Goal: Information Seeking & Learning: Learn about a topic

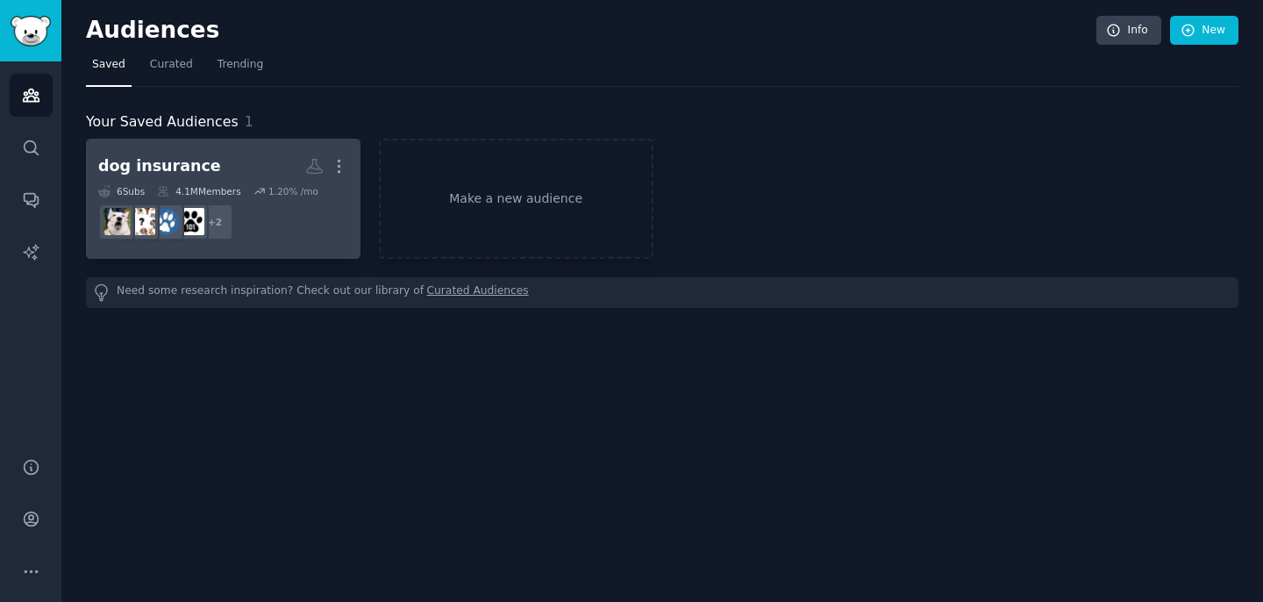
click at [208, 176] on h2 "dog insurance More" at bounding box center [223, 166] width 250 height 31
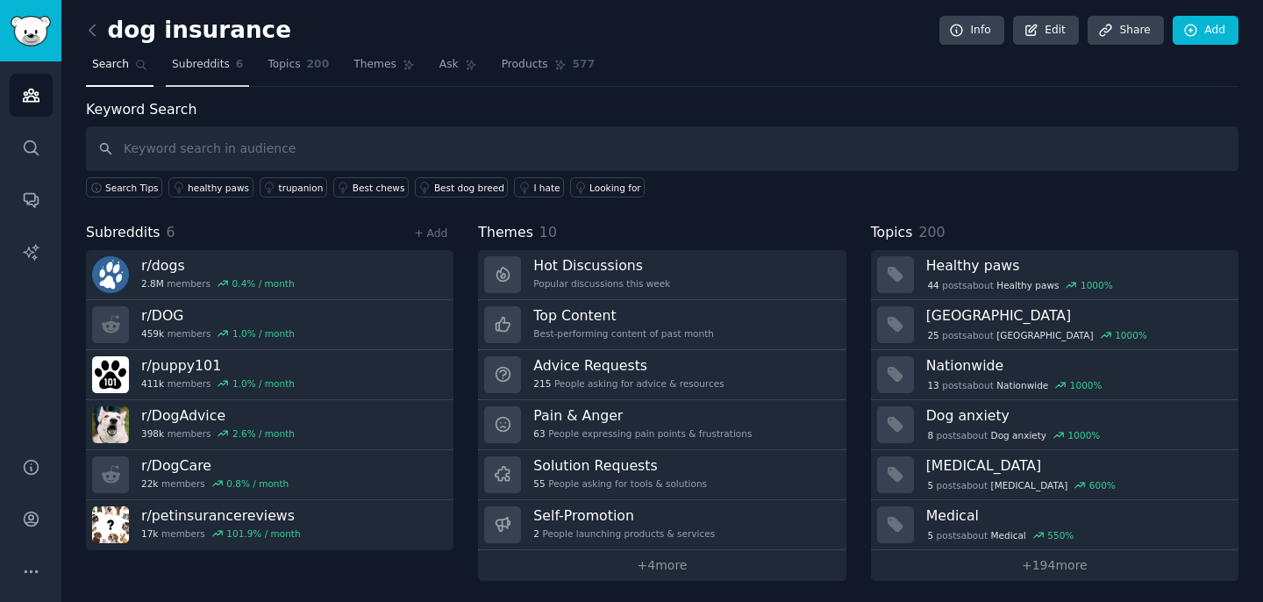
click at [224, 73] on link "Subreddits 6" at bounding box center [207, 69] width 83 height 36
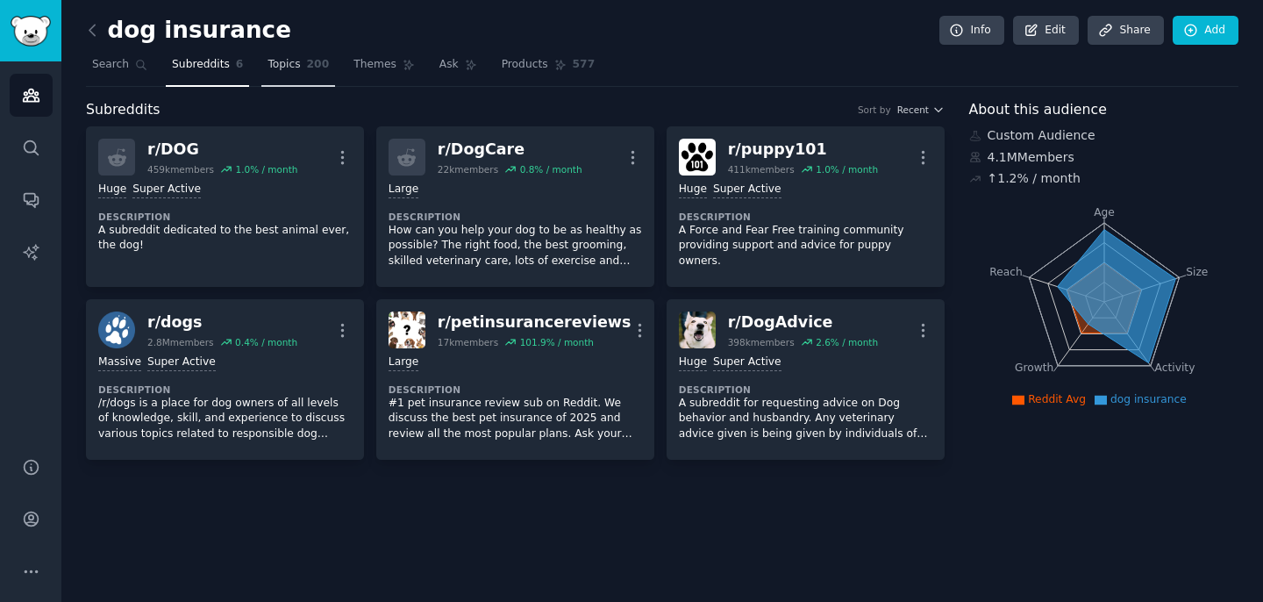
click at [315, 66] on span "200" at bounding box center [318, 65] width 23 height 16
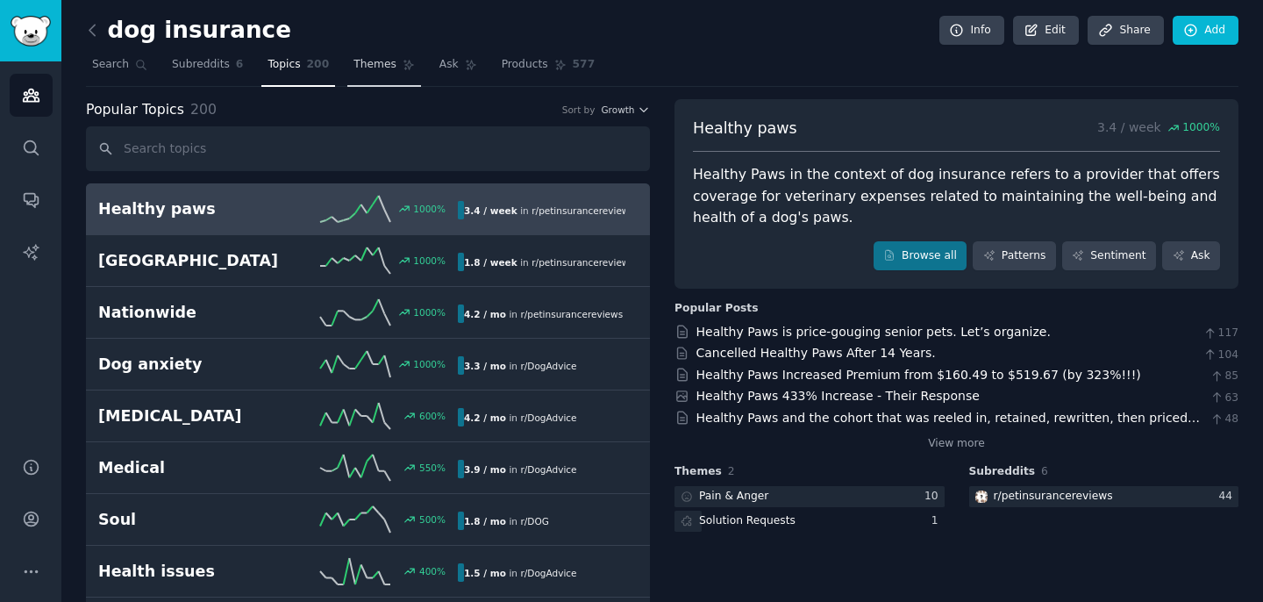
click at [378, 79] on link "Themes" at bounding box center [384, 69] width 74 height 36
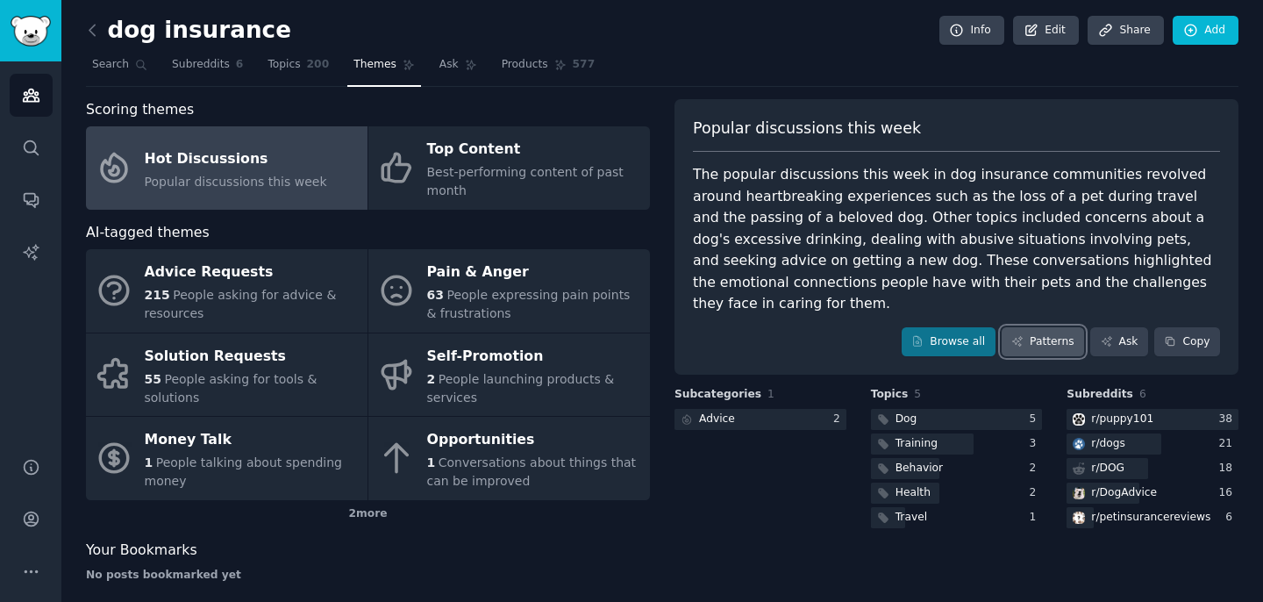
click at [1037, 328] on link "Patterns" at bounding box center [1043, 342] width 82 height 30
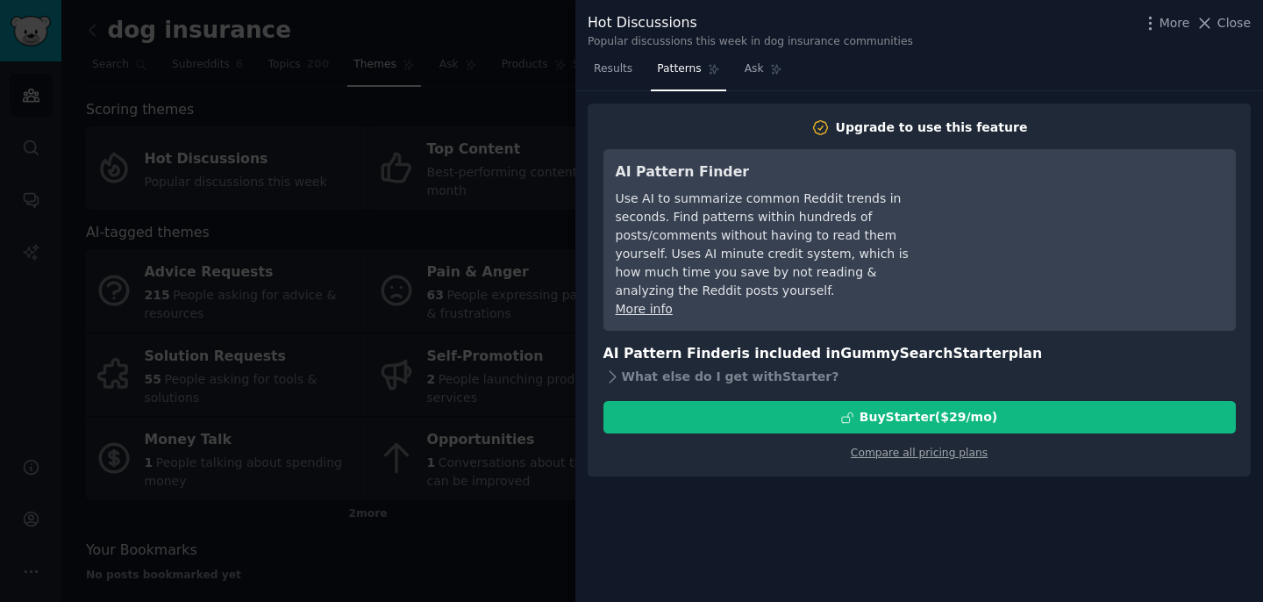
click at [735, 69] on nav "Results Patterns Ask" at bounding box center [688, 73] width 201 height 36
click at [745, 71] on span "Ask" at bounding box center [754, 69] width 19 height 16
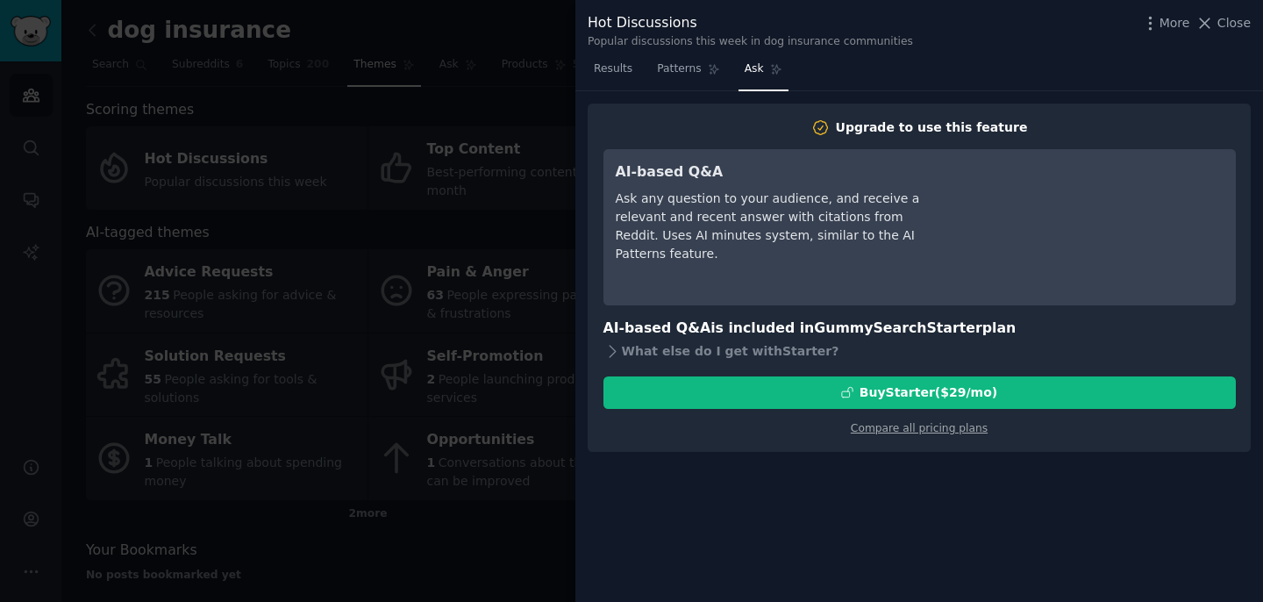
click at [490, 98] on div at bounding box center [631, 301] width 1263 height 602
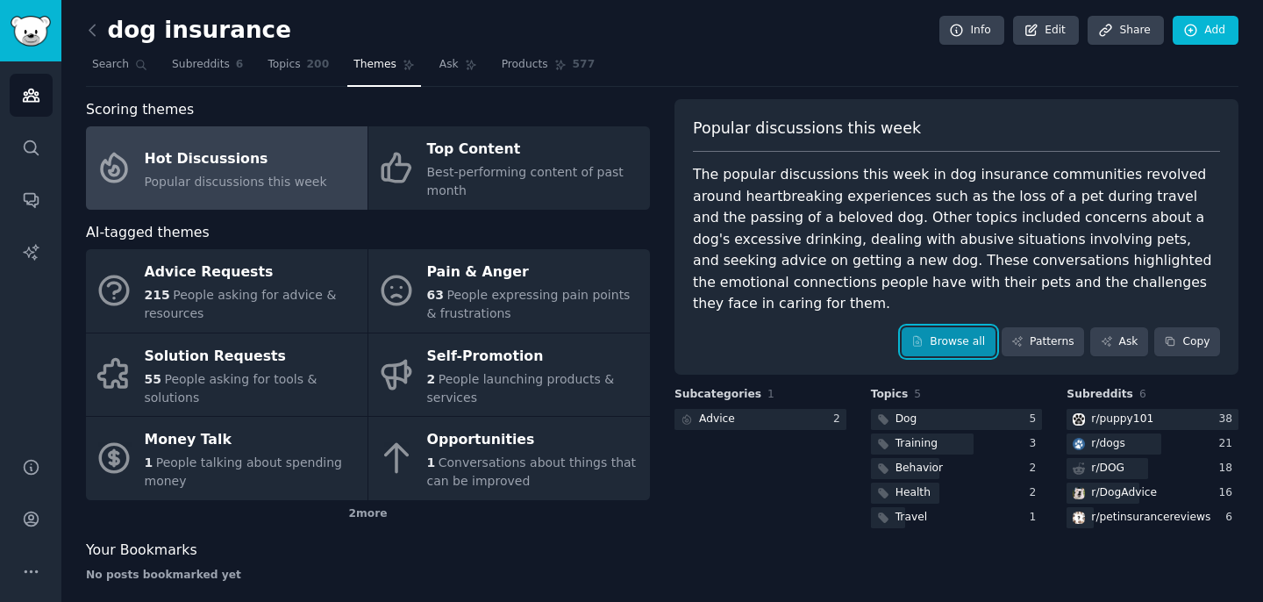
click at [971, 327] on link "Browse all" at bounding box center [949, 342] width 94 height 30
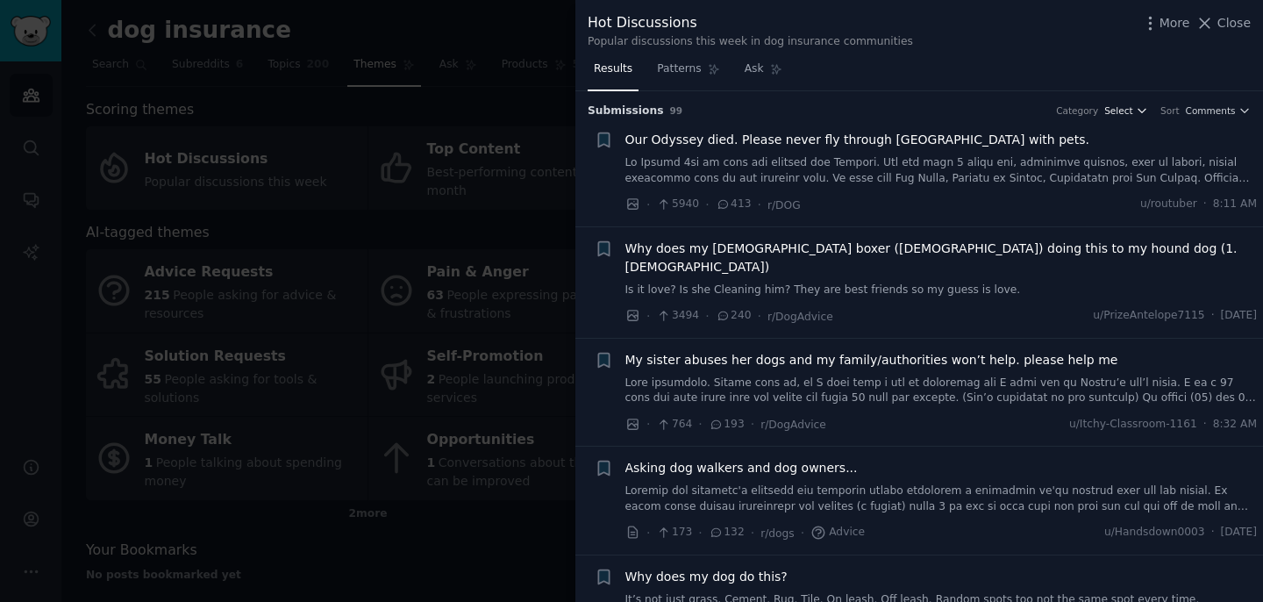
click at [1122, 109] on span "Select" at bounding box center [1119, 110] width 28 height 12
click at [1228, 112] on span "Comments" at bounding box center [1211, 110] width 50 height 12
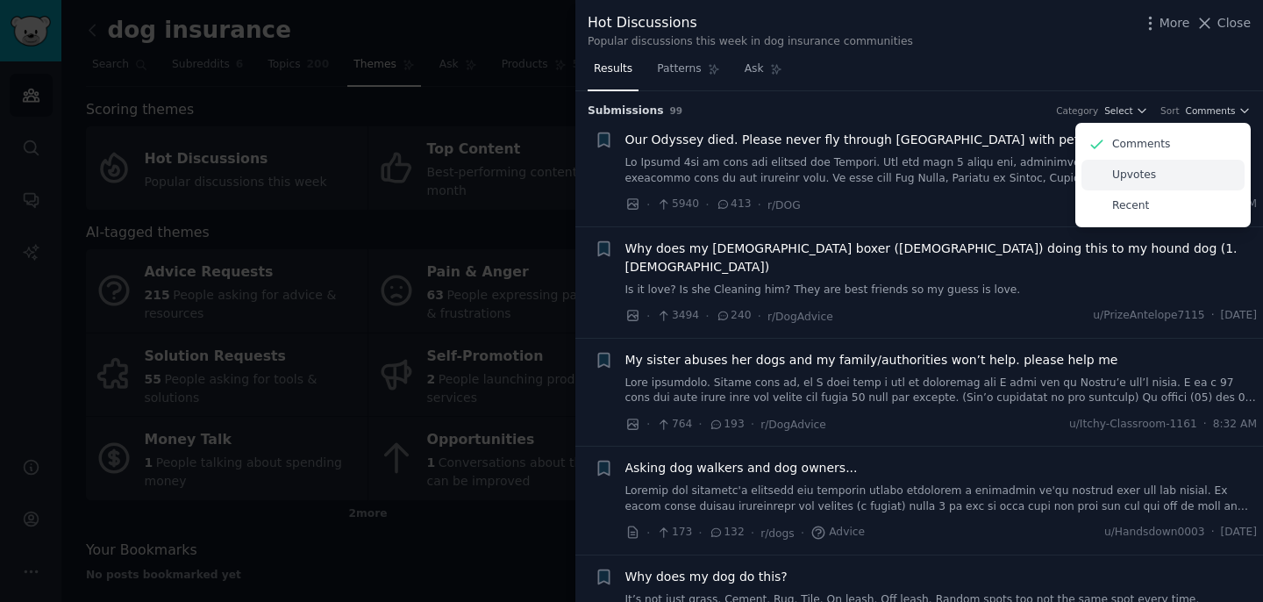
click at [1148, 175] on p "Upvotes" at bounding box center [1134, 176] width 44 height 16
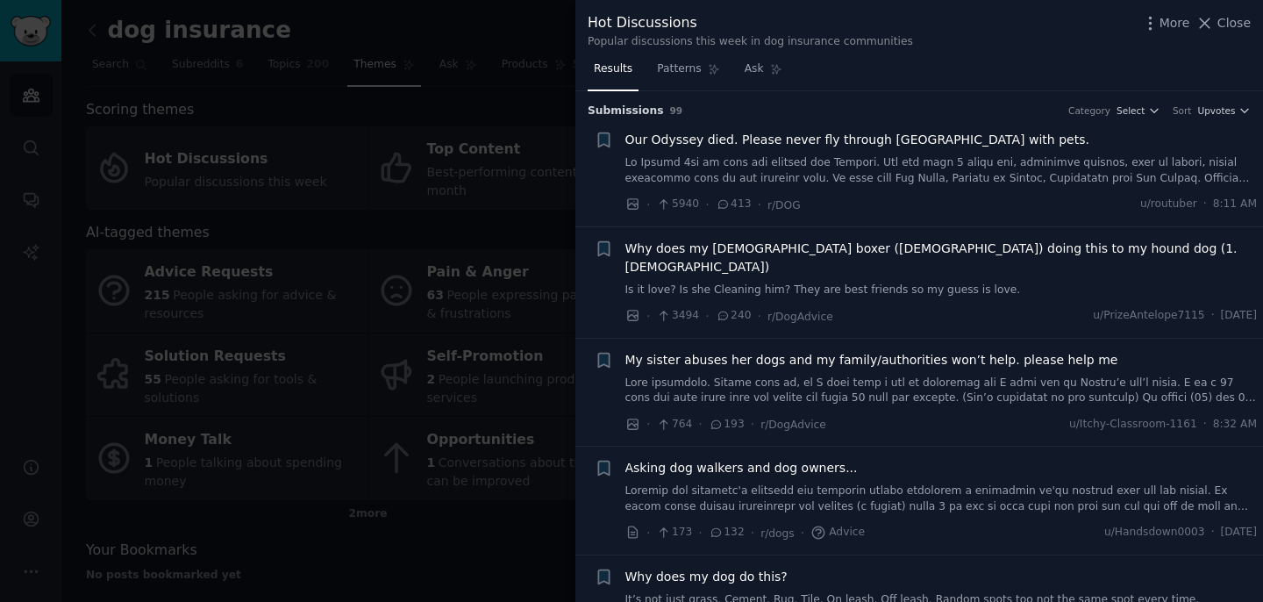
click at [400, 101] on div at bounding box center [631, 301] width 1263 height 602
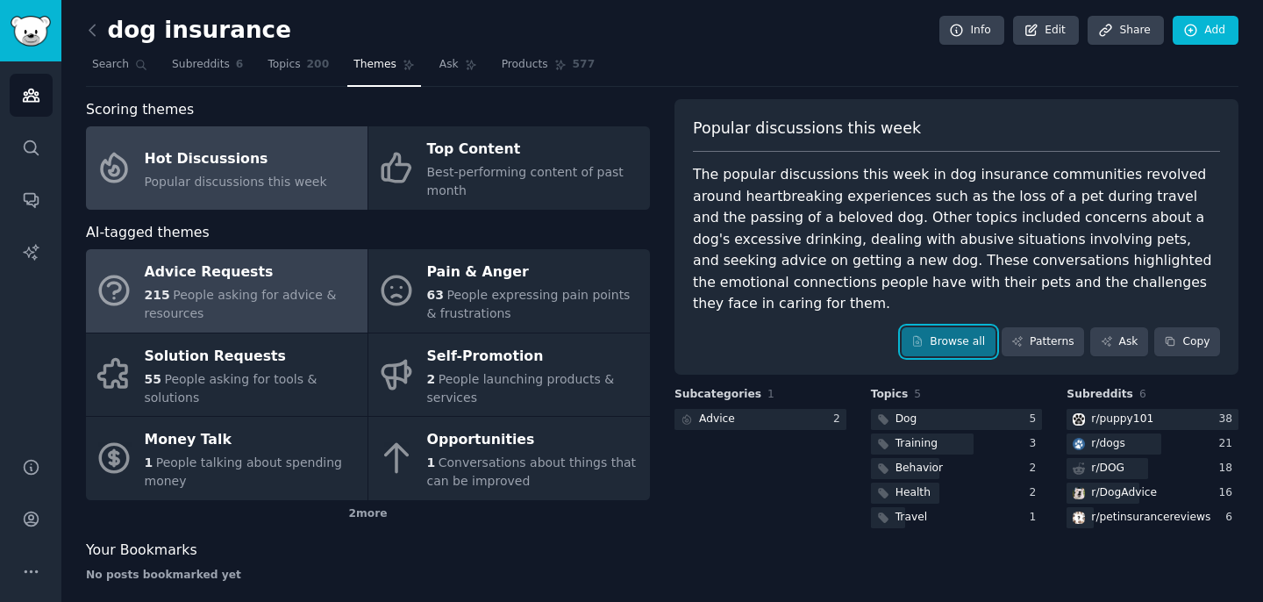
scroll to position [18, 0]
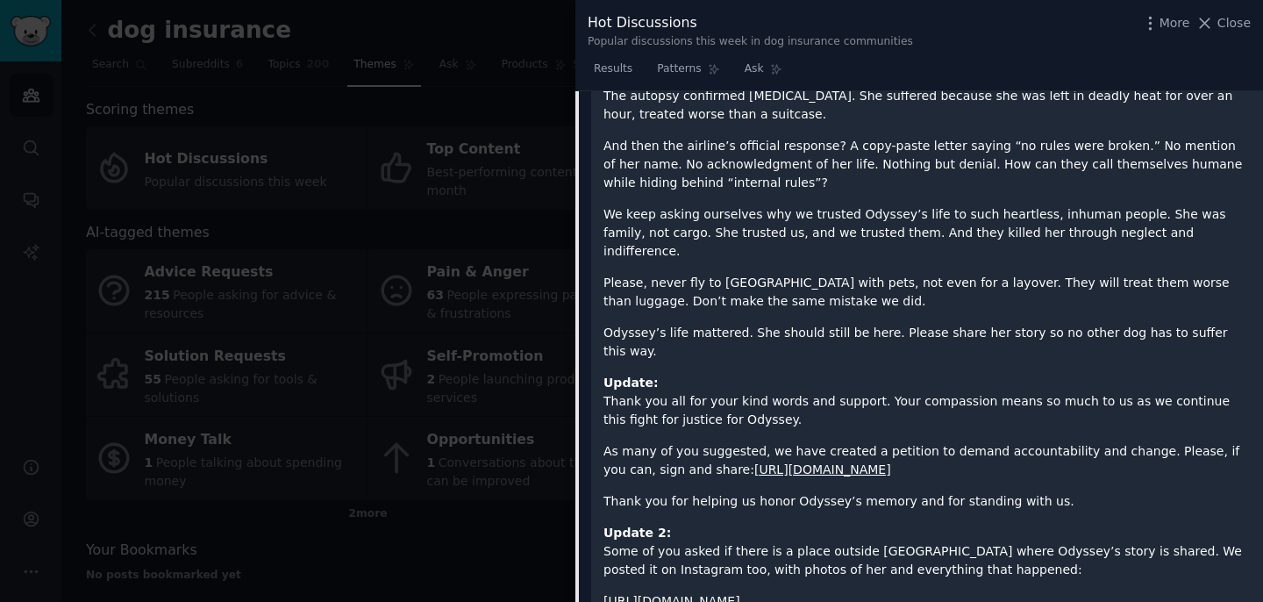
scroll to position [476, 0]
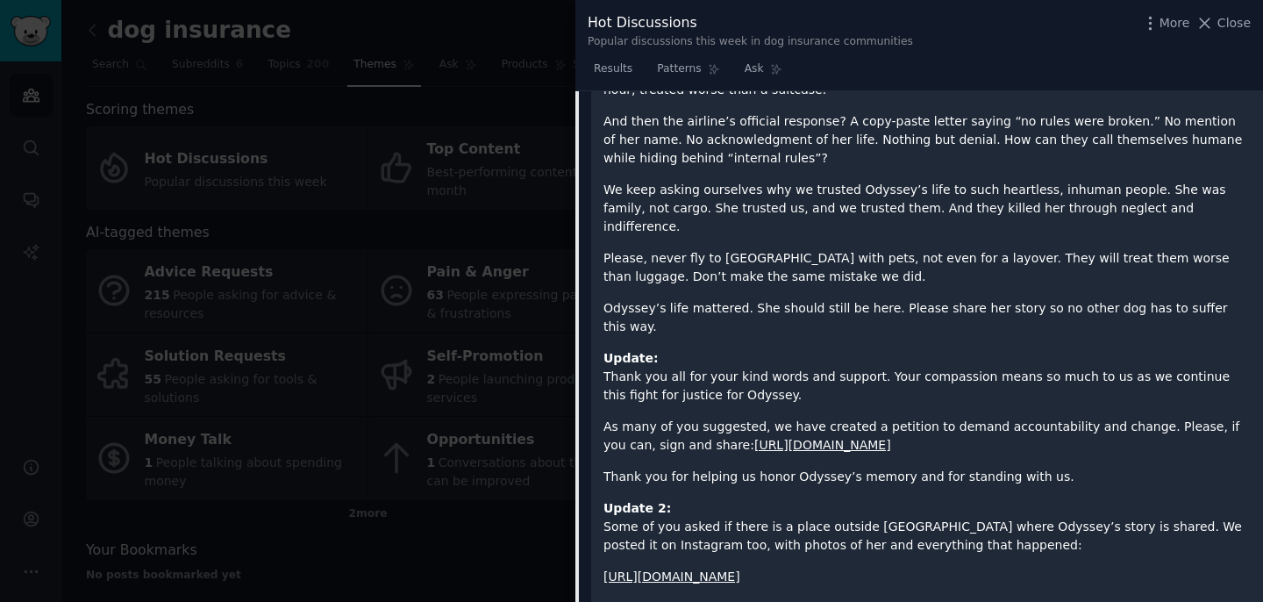
click at [818, 438] on link "https://chng.it/Hs2tZsZRrv" at bounding box center [822, 445] width 137 height 14
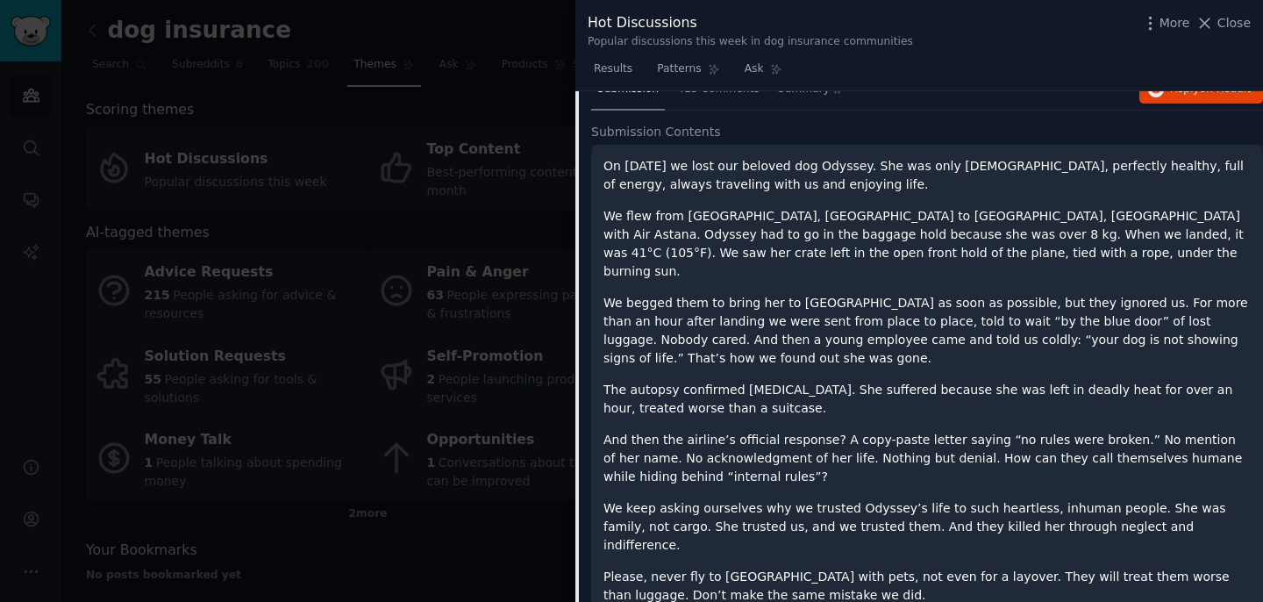
scroll to position [0, 0]
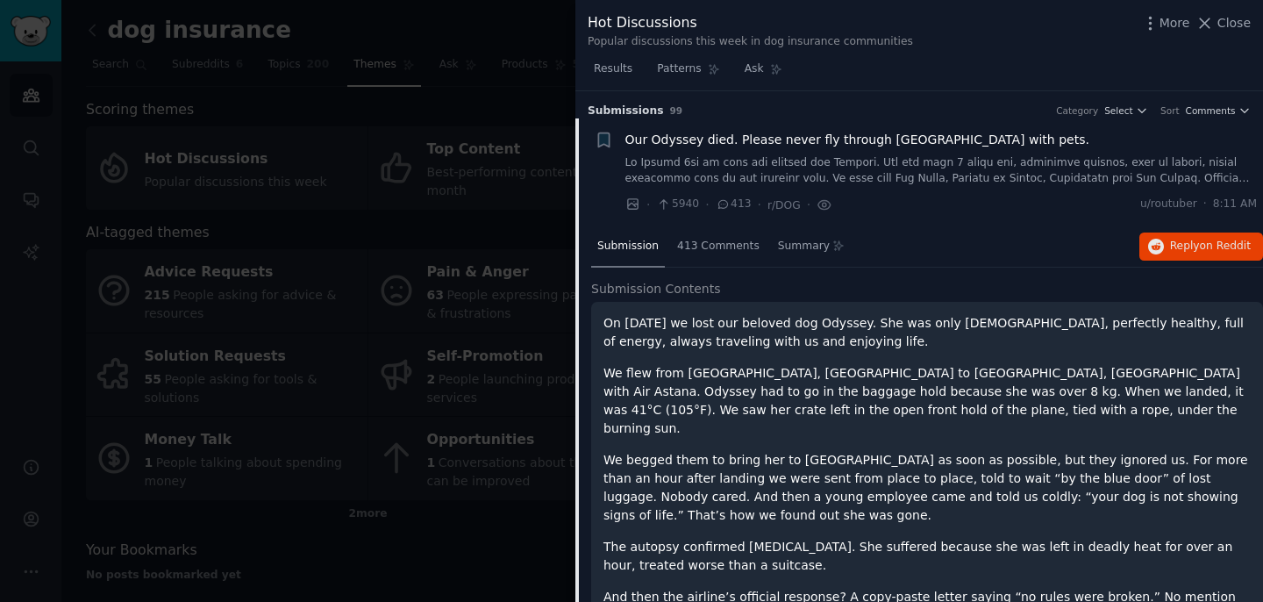
click at [470, 38] on div at bounding box center [631, 301] width 1263 height 602
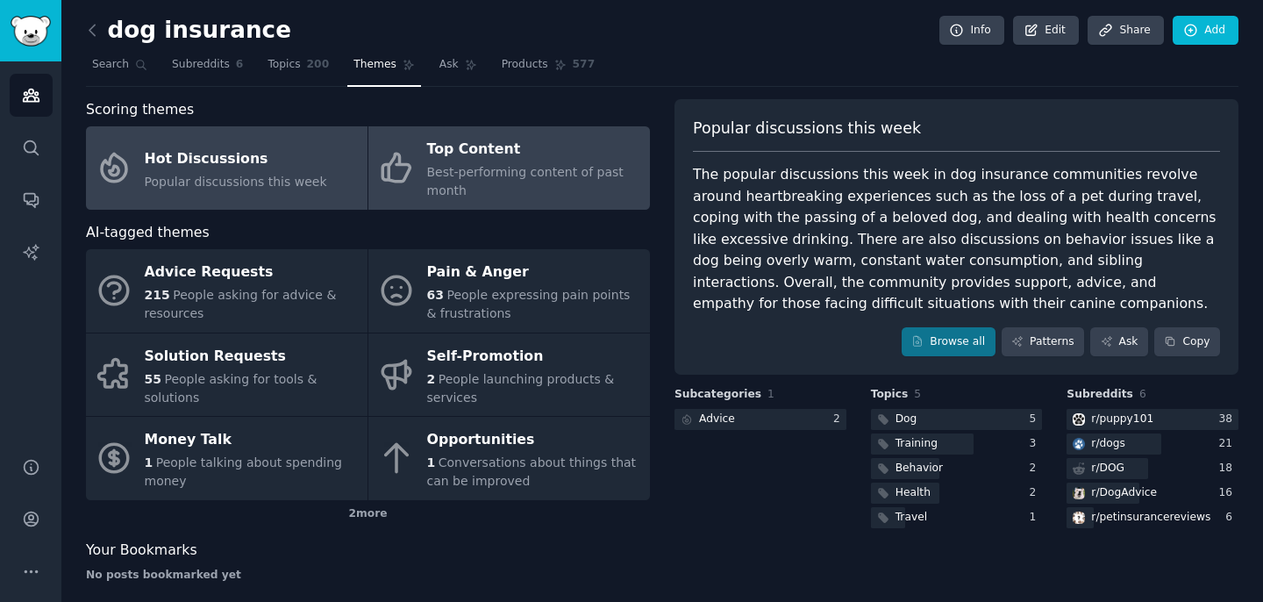
click at [565, 148] on div "Top Content" at bounding box center [534, 150] width 214 height 28
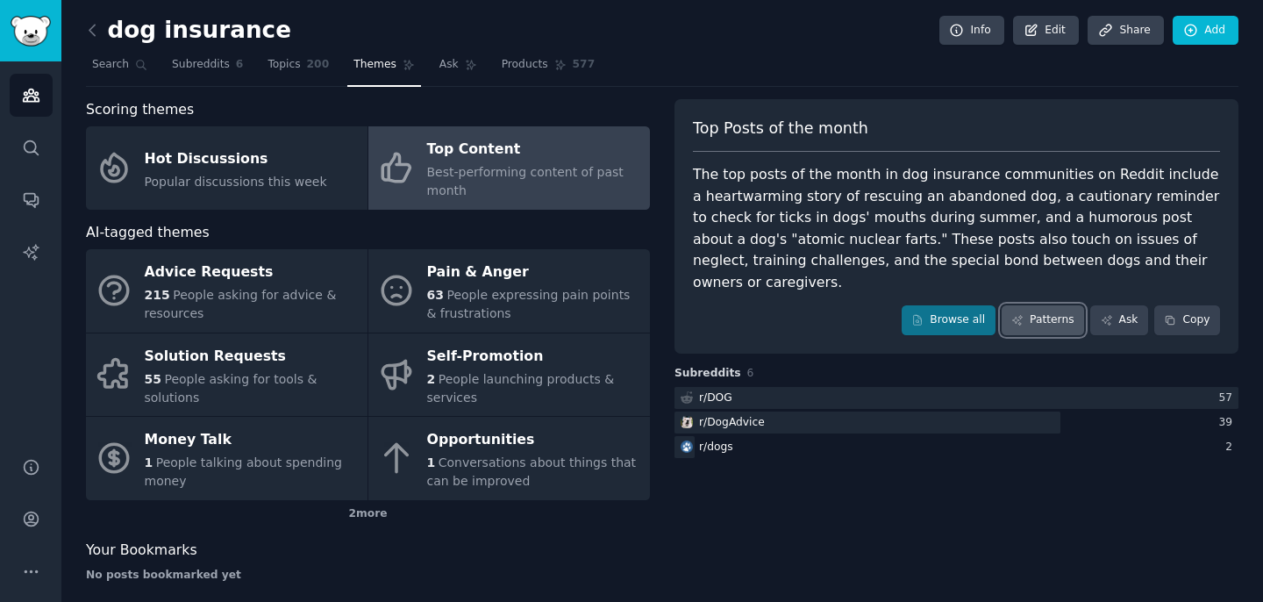
click at [1030, 305] on link "Patterns" at bounding box center [1043, 320] width 82 height 30
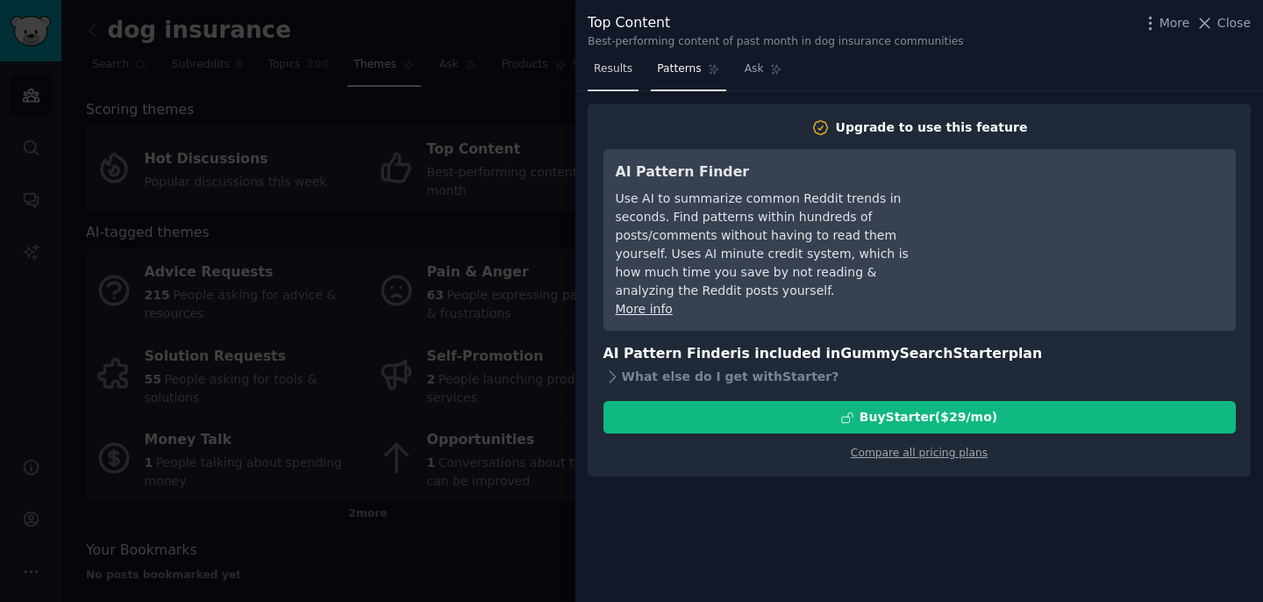
click at [624, 75] on span "Results" at bounding box center [613, 69] width 39 height 16
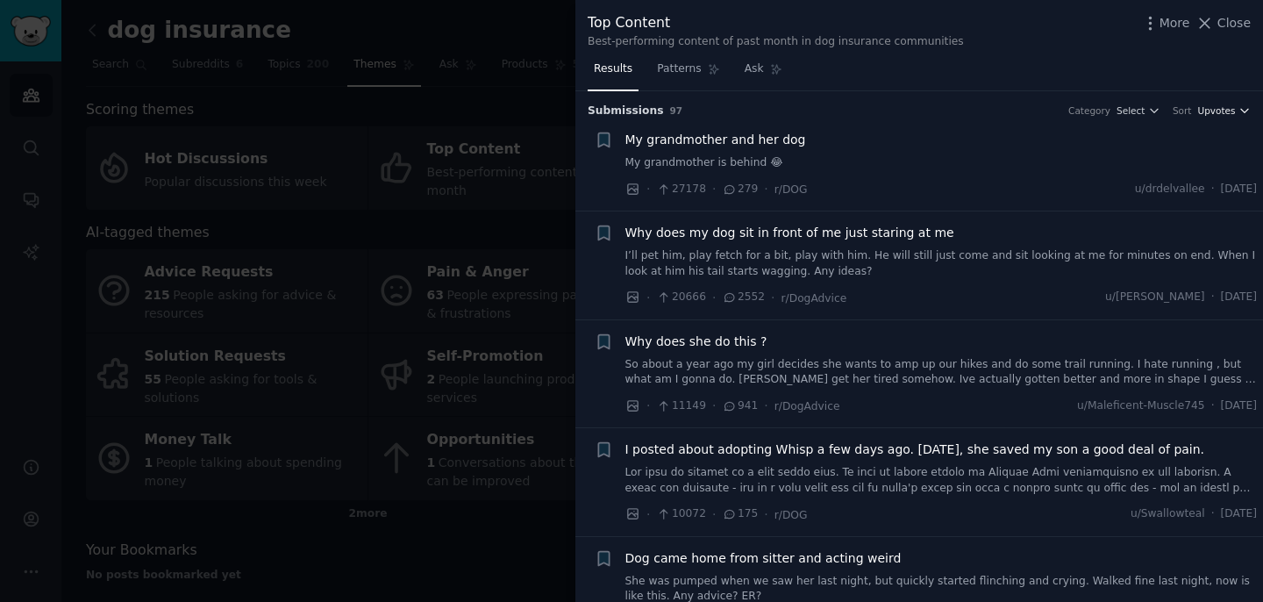
click at [1214, 111] on span "Upvotes" at bounding box center [1217, 110] width 38 height 12
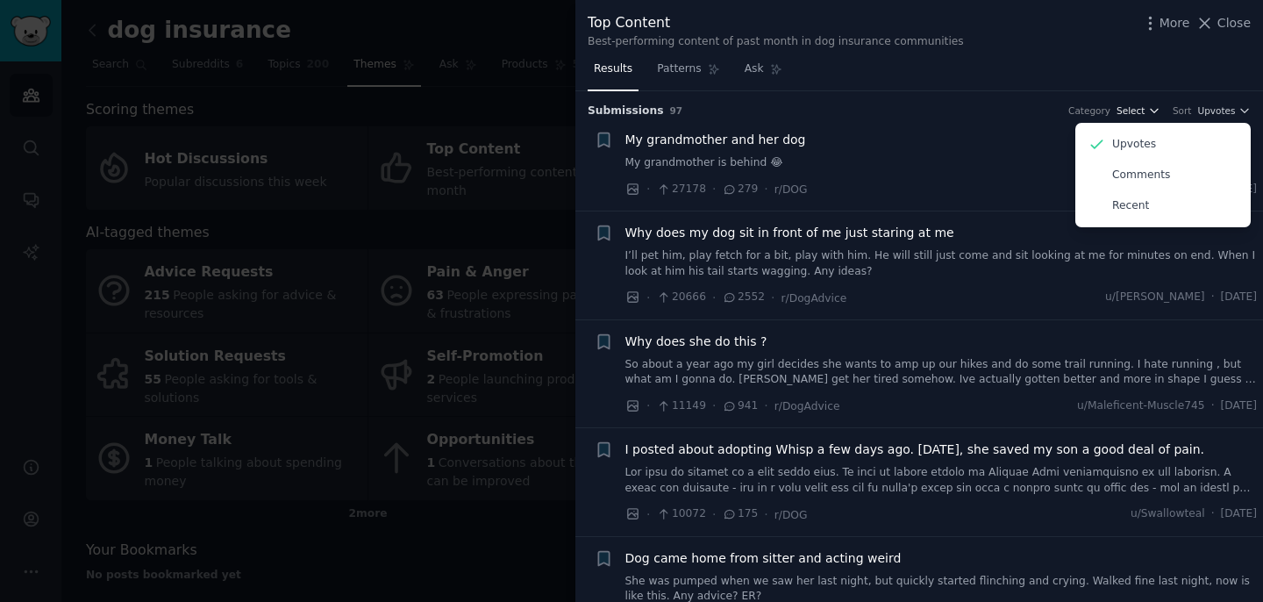
click at [1155, 110] on icon "button" at bounding box center [1154, 112] width 7 height 4
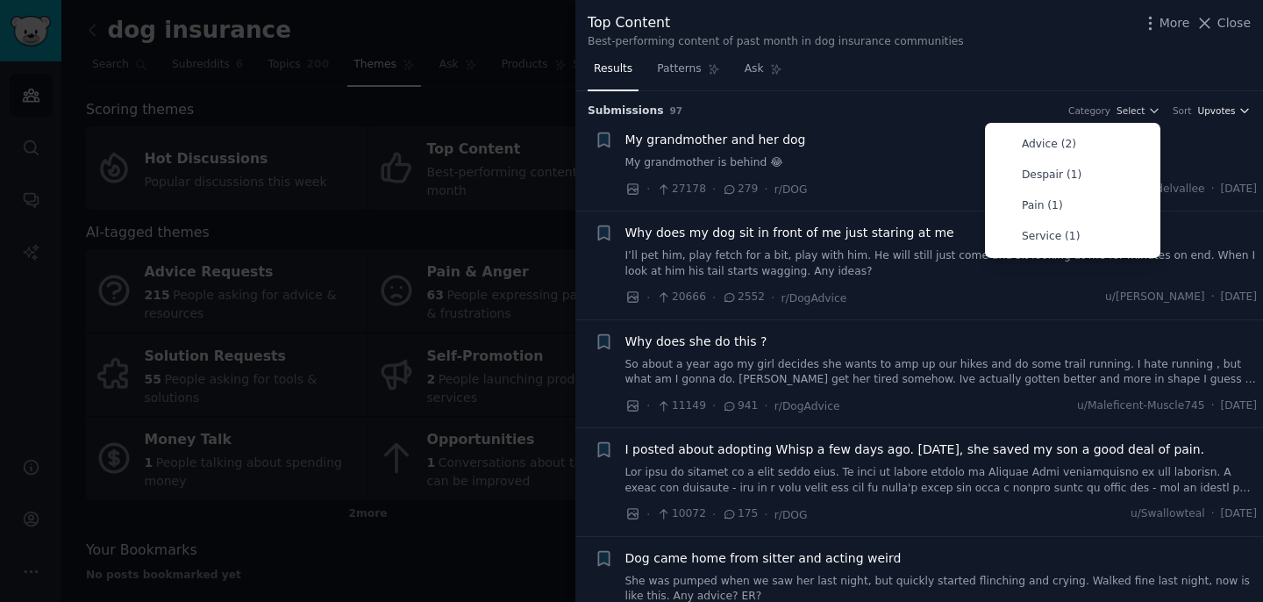
click at [1205, 106] on span "Upvotes" at bounding box center [1217, 110] width 38 height 12
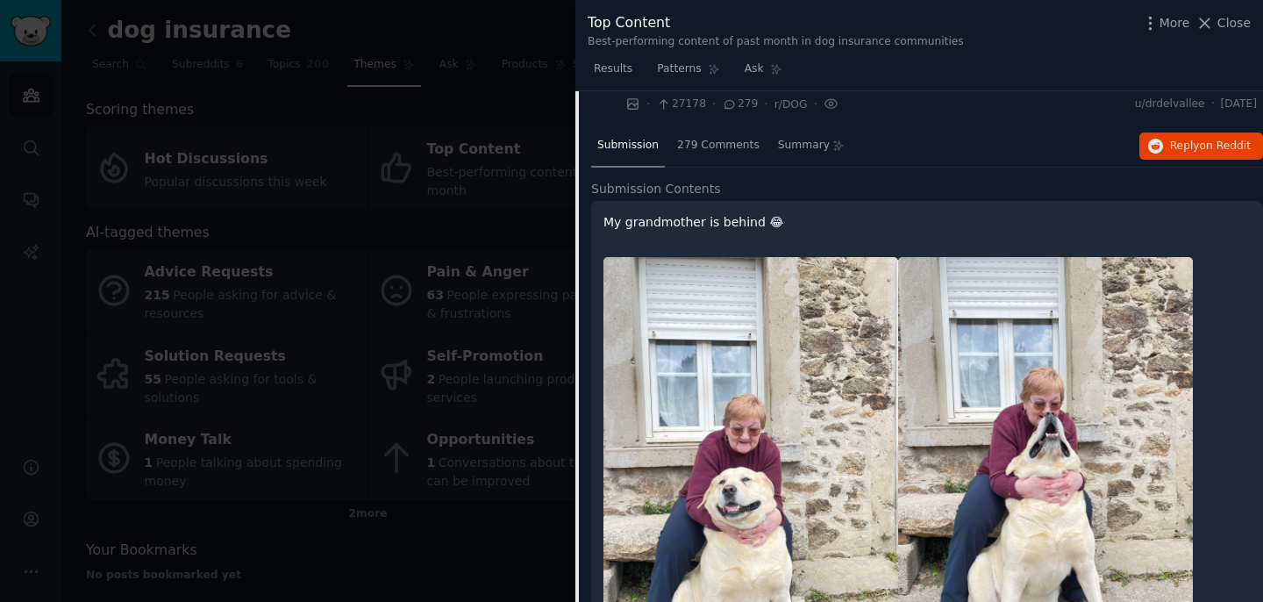
scroll to position [82, 0]
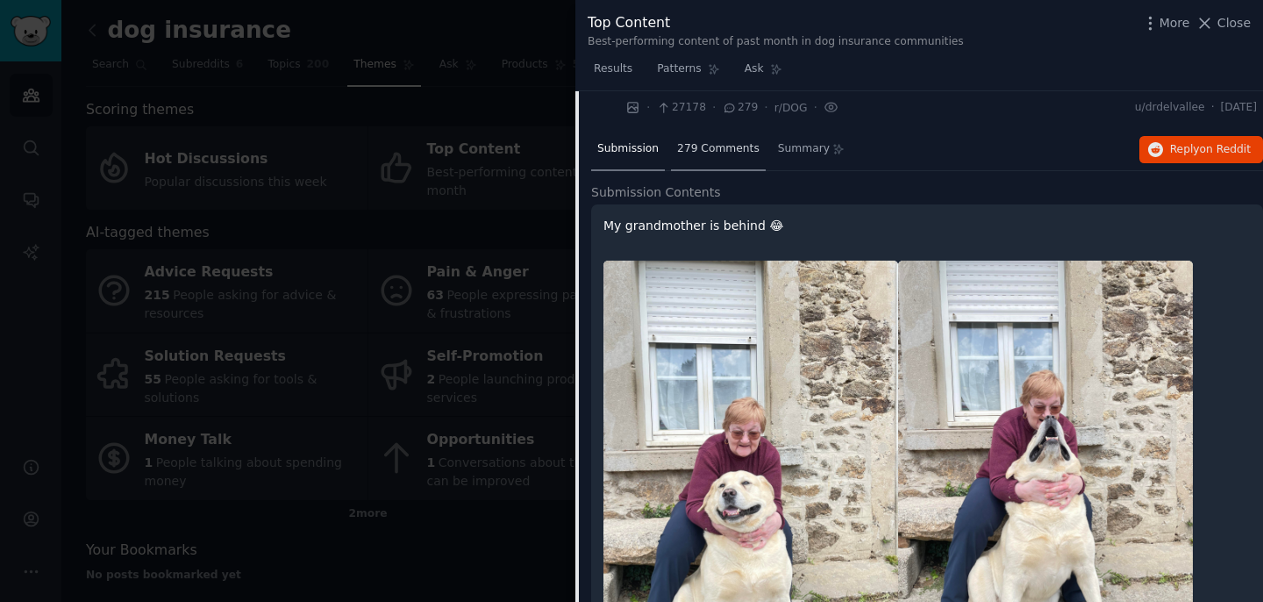
click at [710, 156] on div "279 Comments" at bounding box center [718, 150] width 95 height 42
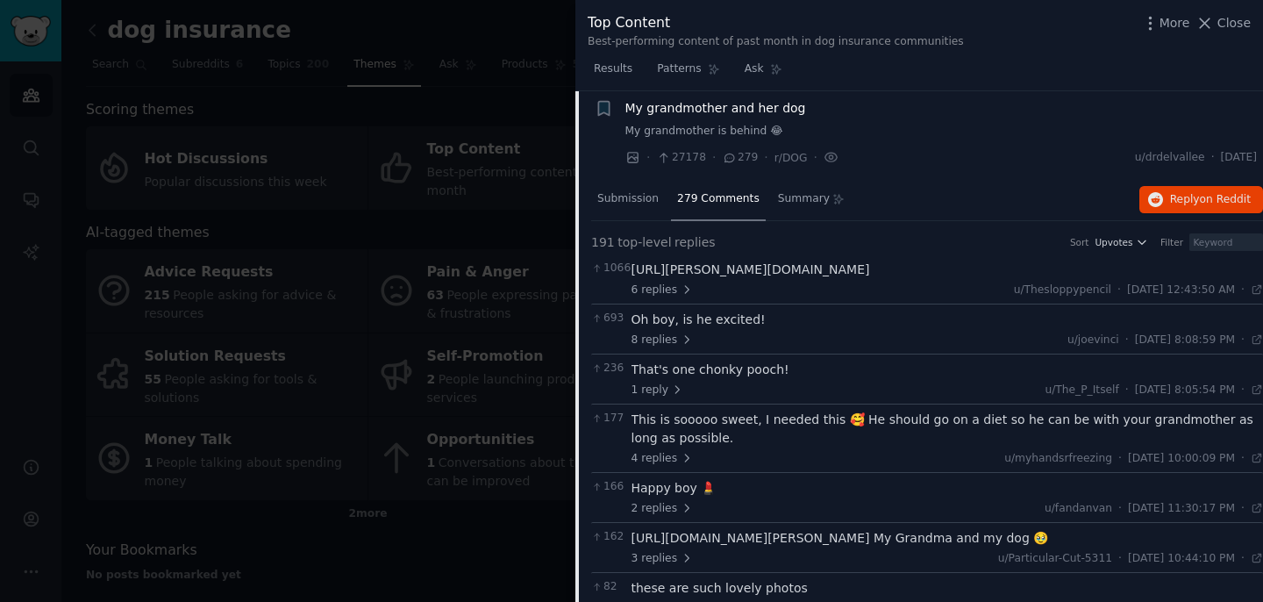
scroll to position [0, 0]
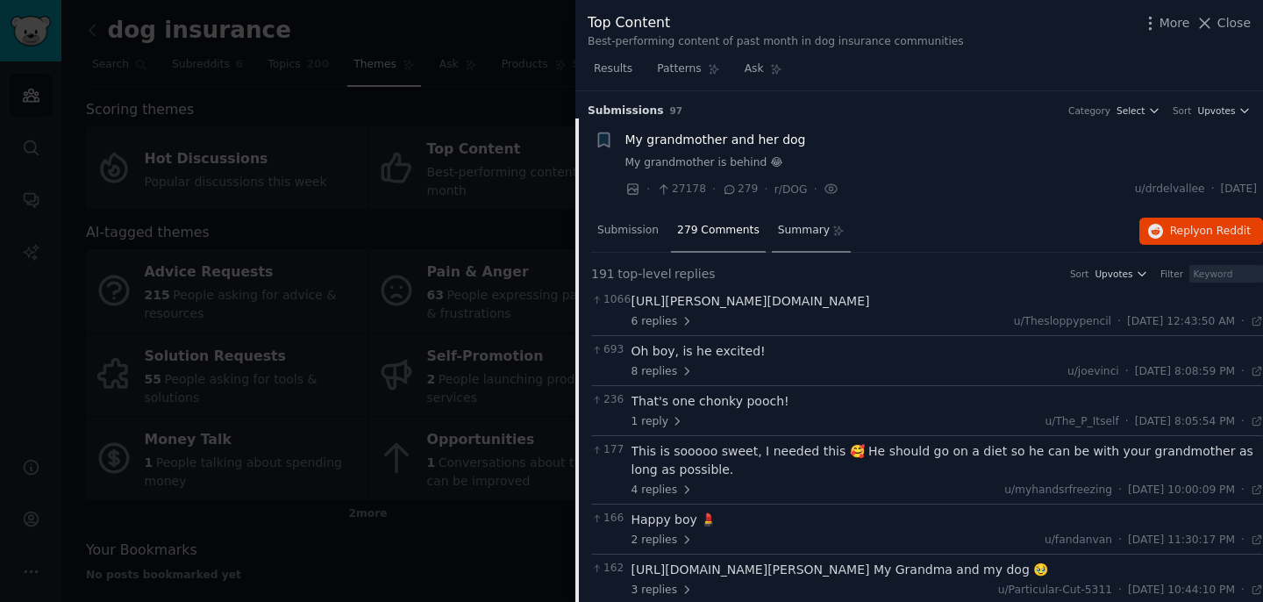
click at [808, 228] on span "Summary" at bounding box center [804, 231] width 52 height 16
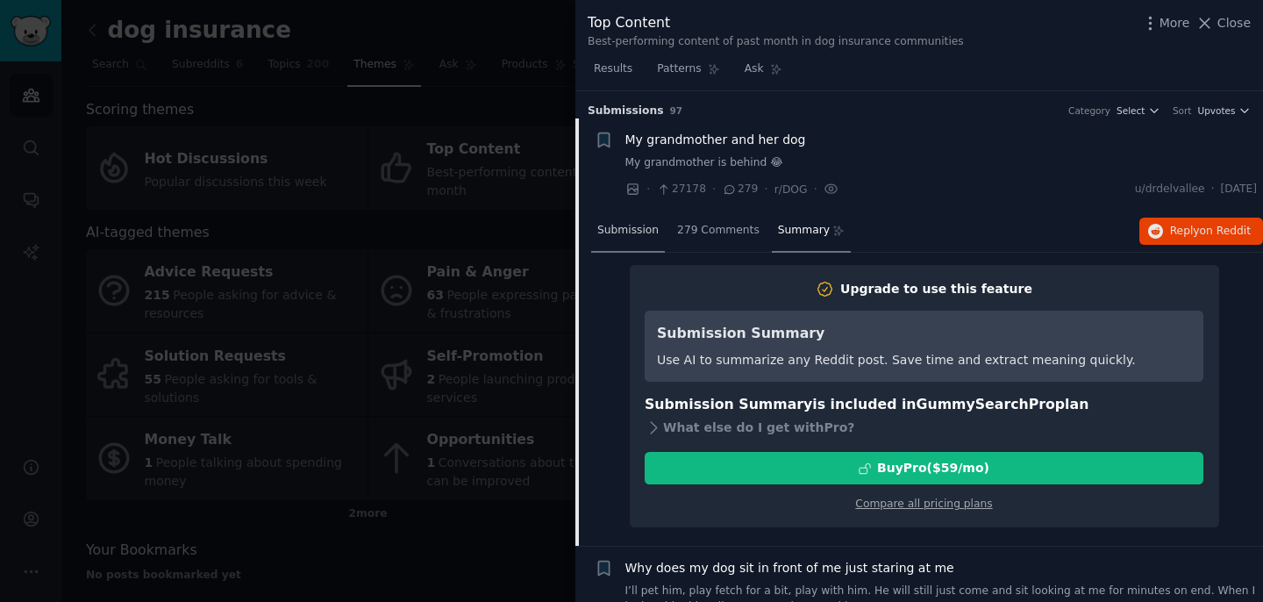
click at [650, 230] on span "Submission" at bounding box center [627, 231] width 61 height 16
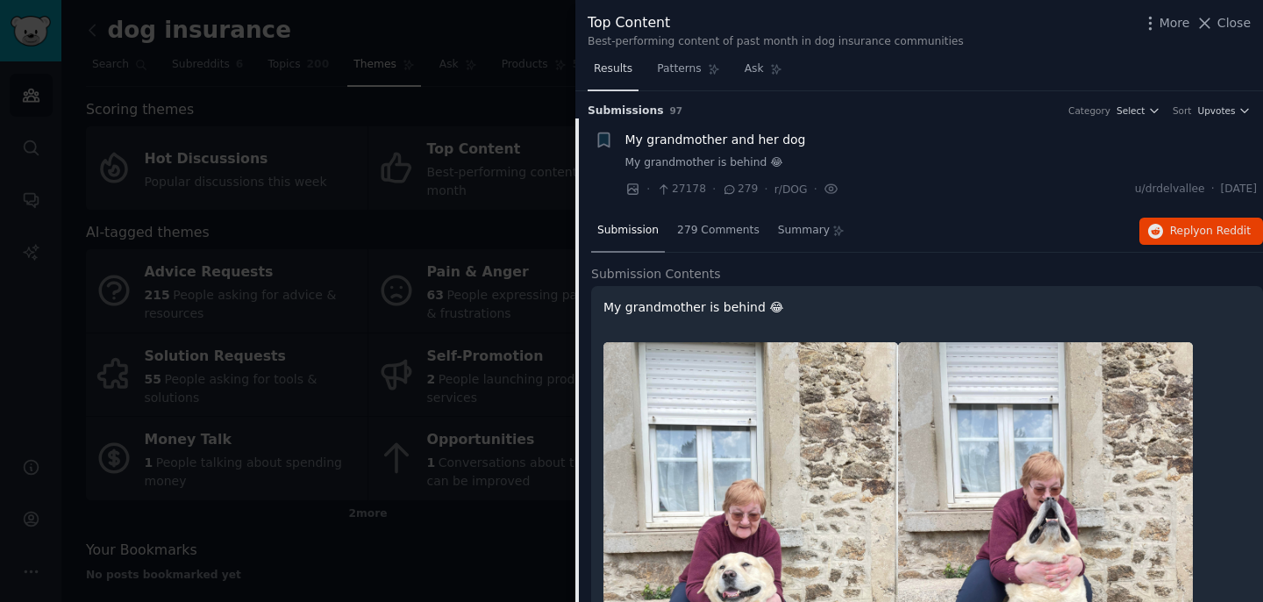
click at [626, 82] on link "Results" at bounding box center [613, 73] width 51 height 36
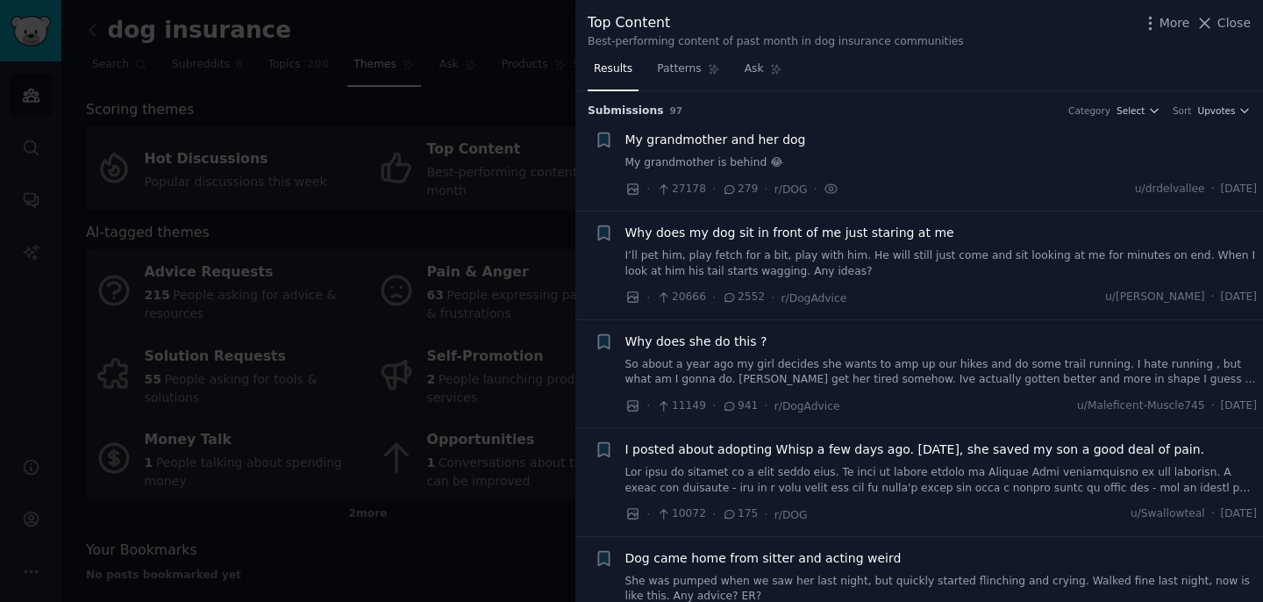
click at [862, 233] on span "Why does my dog sit in front of me just staring at me" at bounding box center [790, 233] width 329 height 18
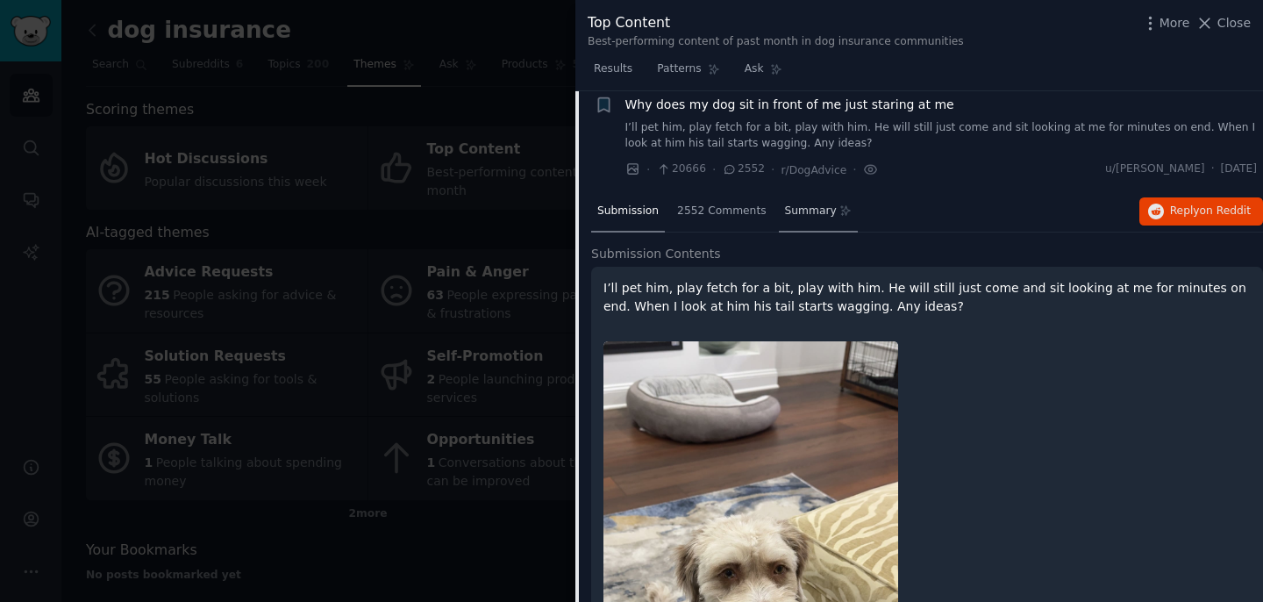
scroll to position [124, 0]
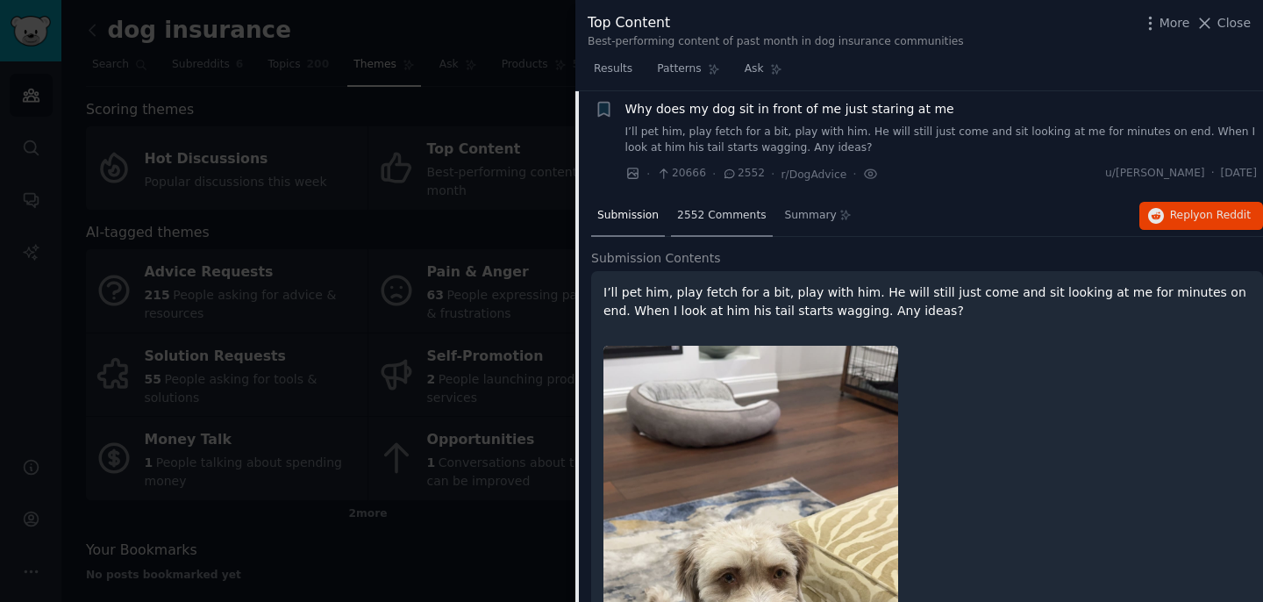
click at [742, 209] on span "2552 Comments" at bounding box center [721, 216] width 89 height 16
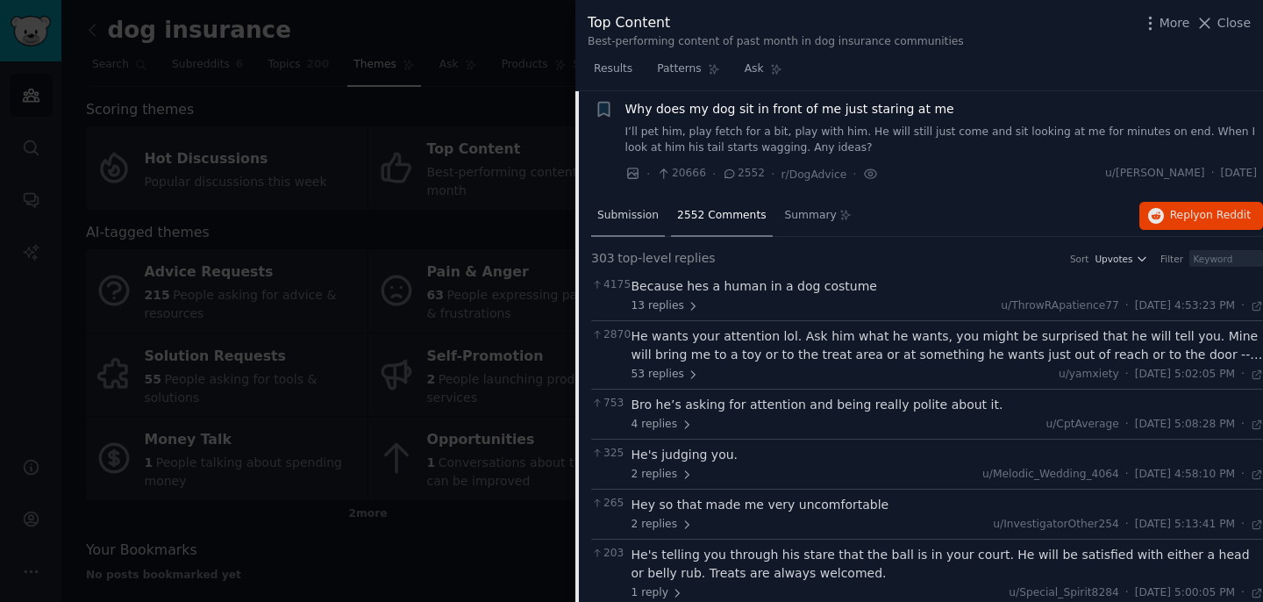
click at [653, 219] on span "Submission" at bounding box center [627, 216] width 61 height 16
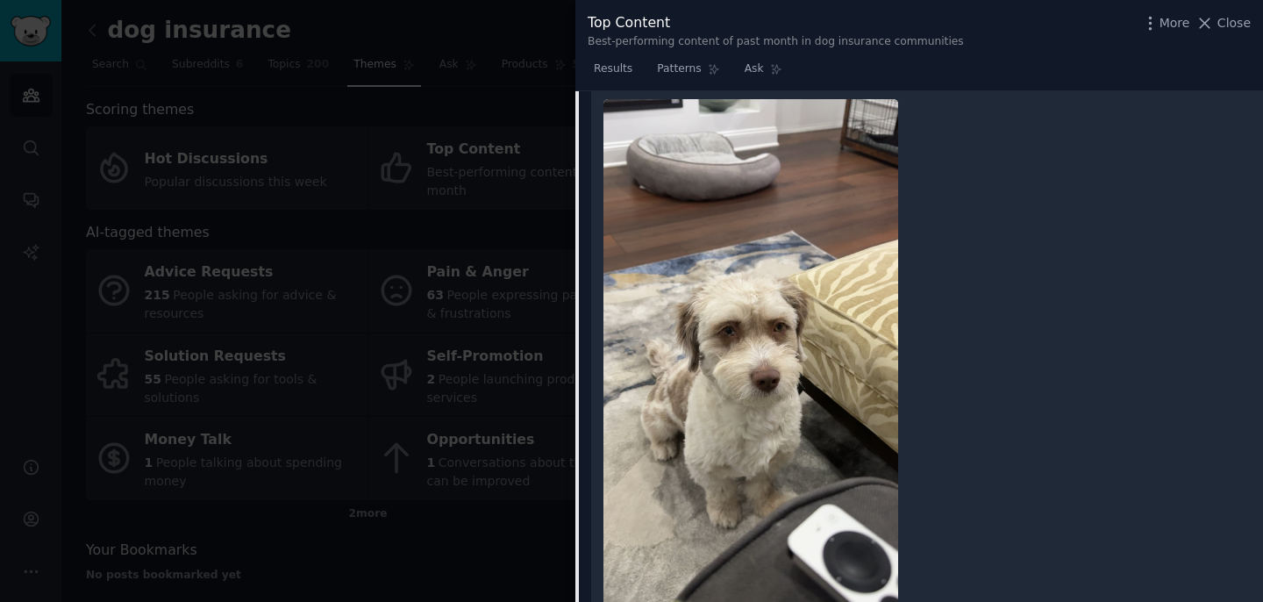
scroll to position [381, 0]
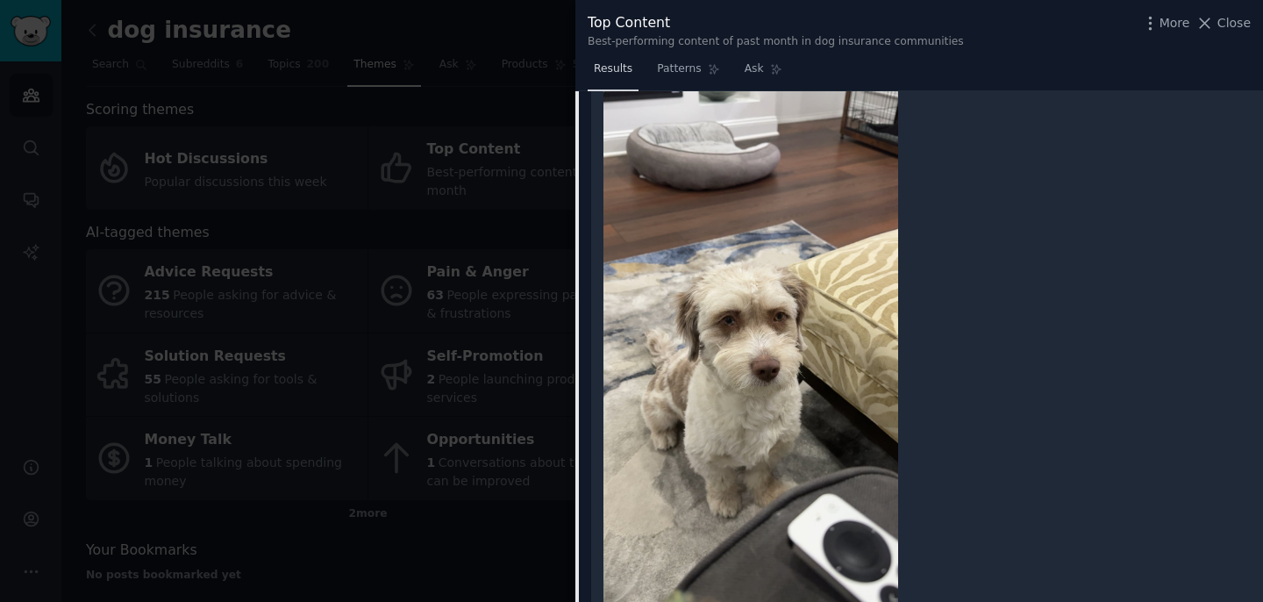
click at [613, 79] on link "Results" at bounding box center [613, 73] width 51 height 36
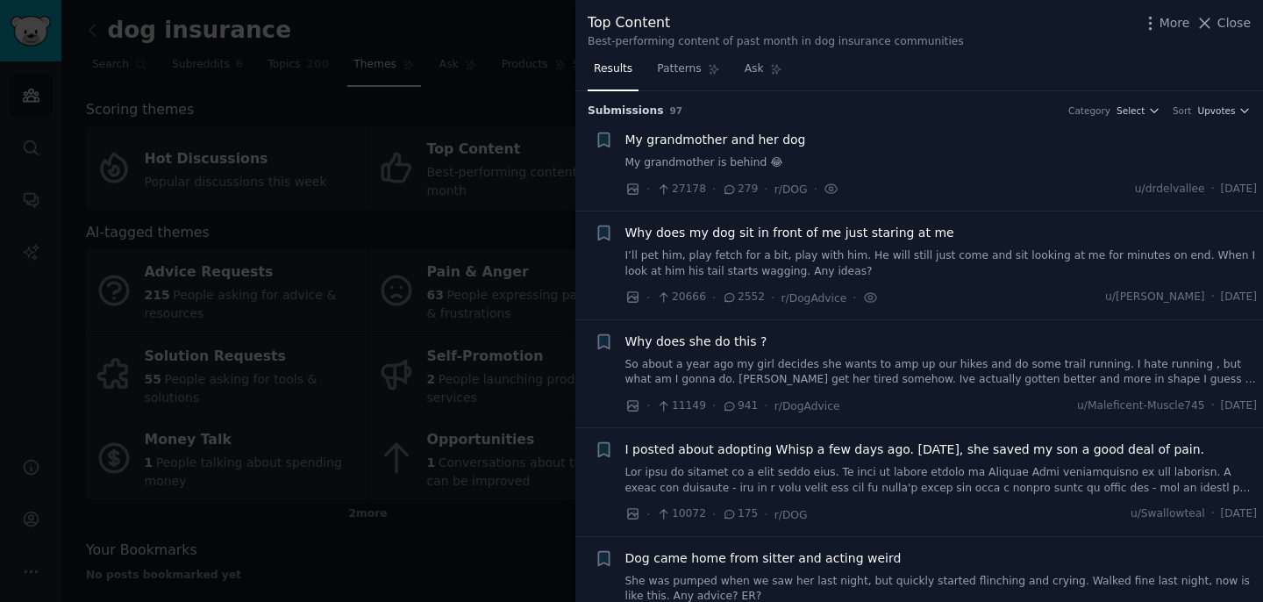
click at [723, 348] on span "Why does she do this ?" at bounding box center [697, 341] width 142 height 18
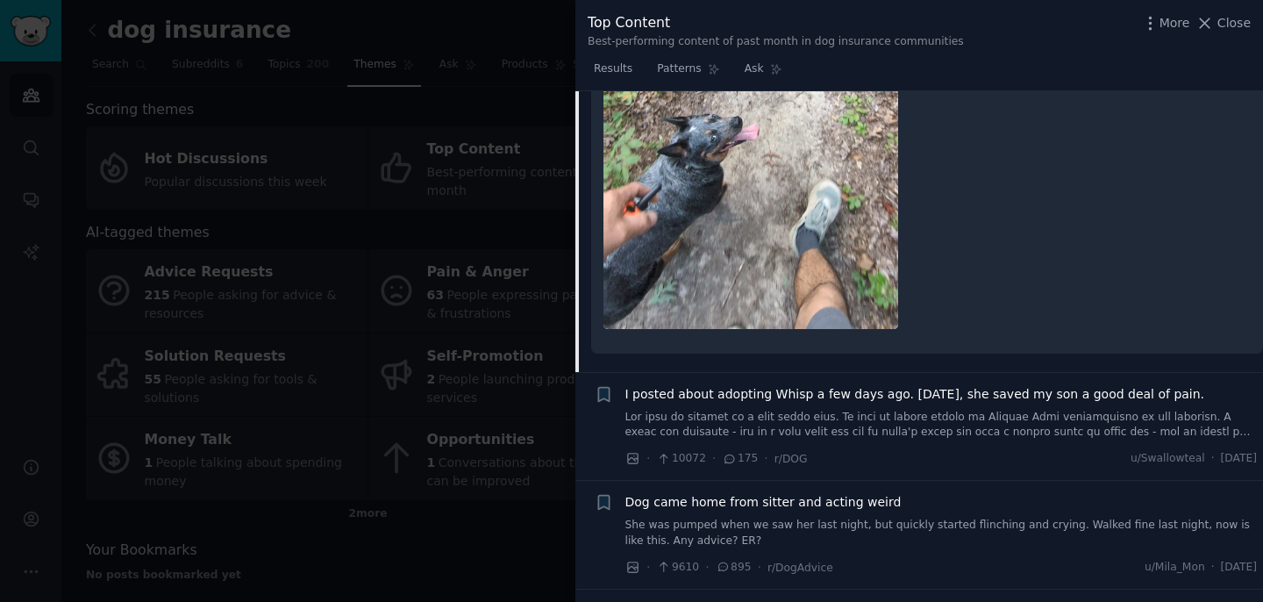
scroll to position [811, 0]
click at [704, 80] on link "Patterns" at bounding box center [688, 73] width 75 height 36
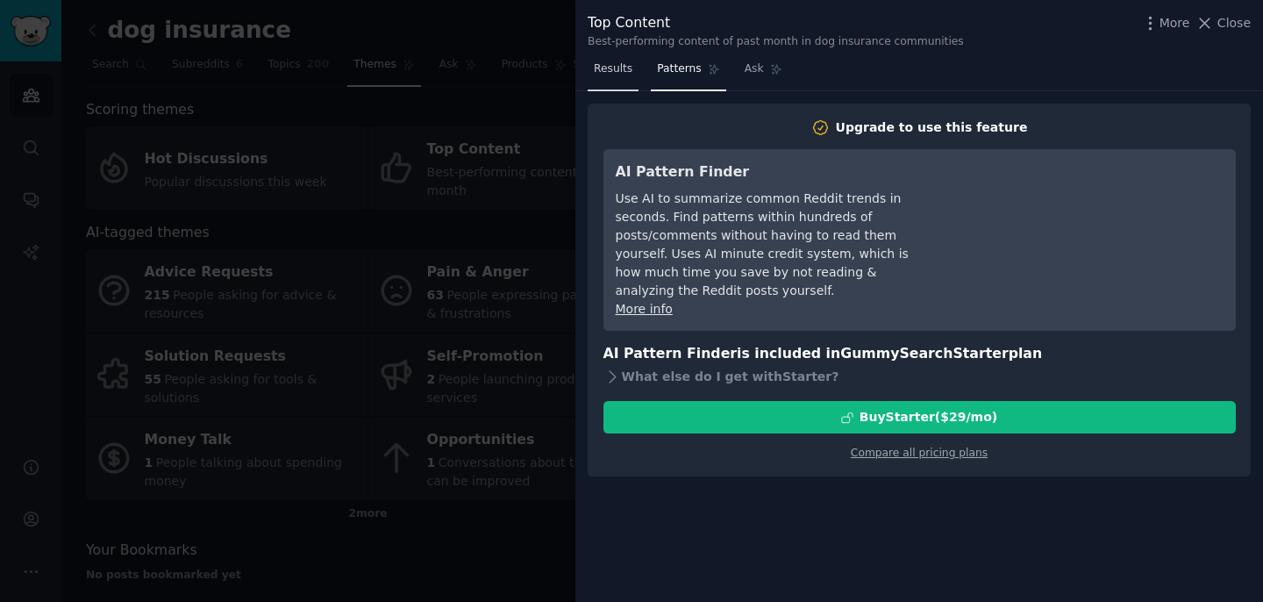
click at [604, 70] on span "Results" at bounding box center [613, 69] width 39 height 16
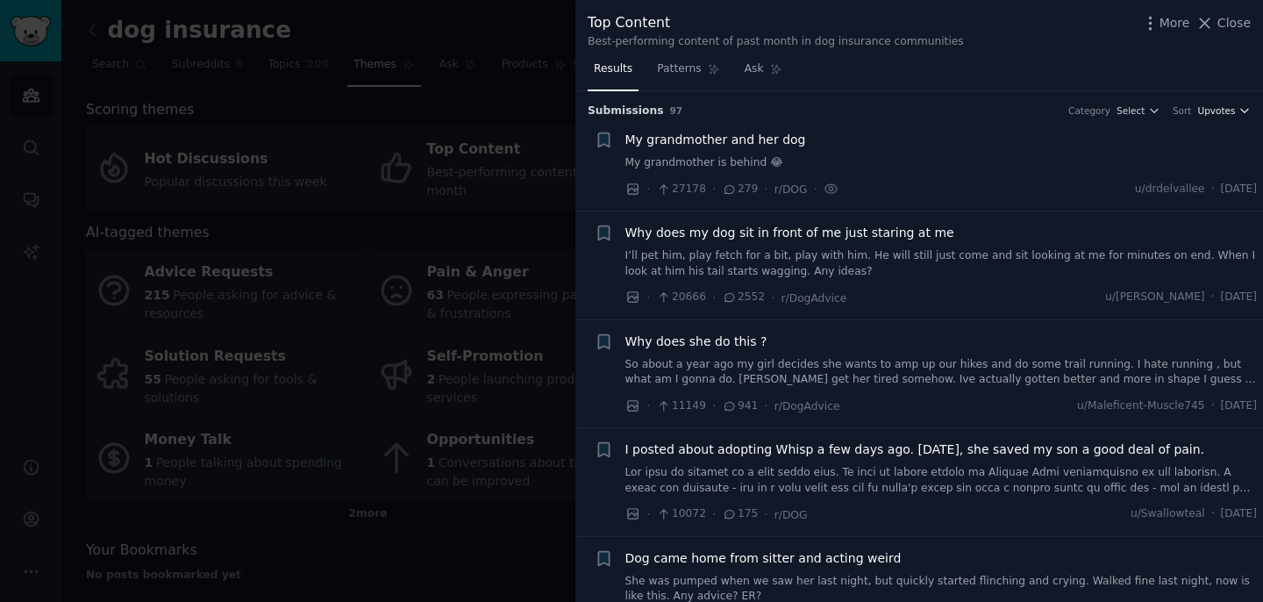
click at [1243, 108] on icon "button" at bounding box center [1245, 110] width 12 height 12
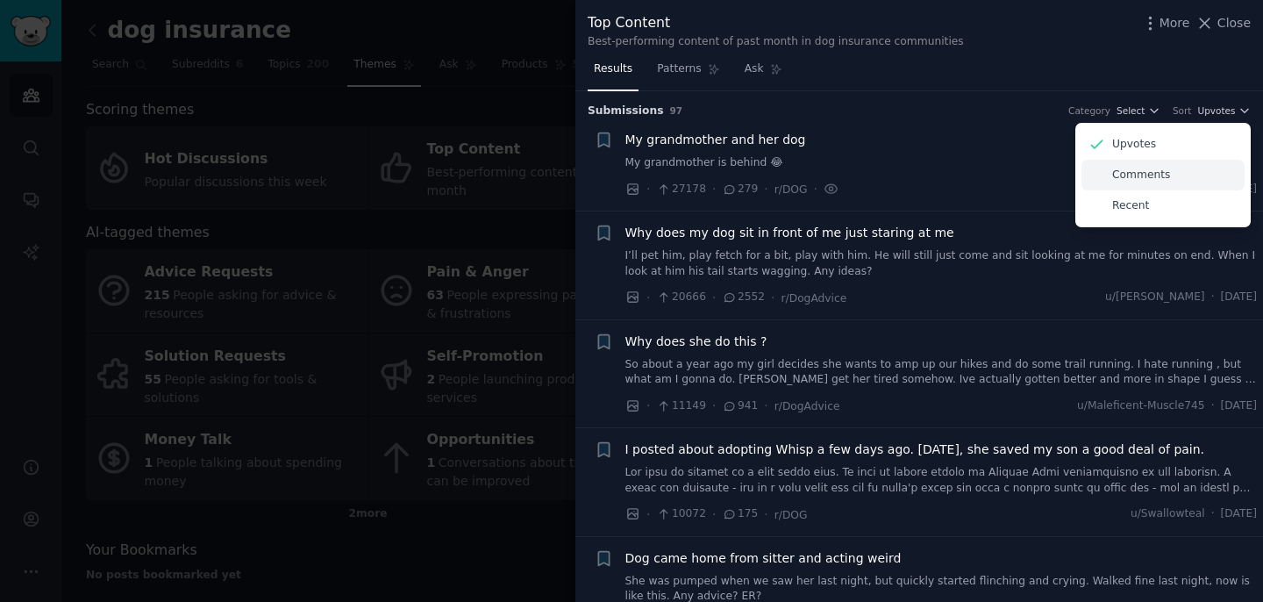
click at [1166, 182] on div "Comments" at bounding box center [1163, 175] width 163 height 31
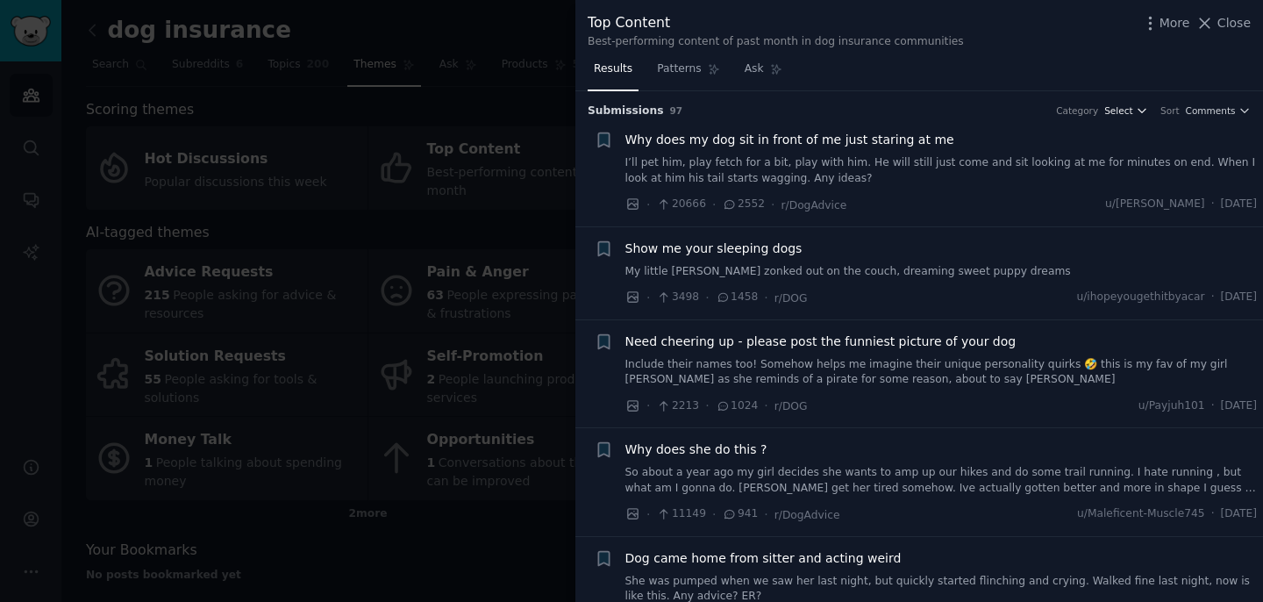
click at [1131, 106] on span "Select" at bounding box center [1119, 110] width 28 height 12
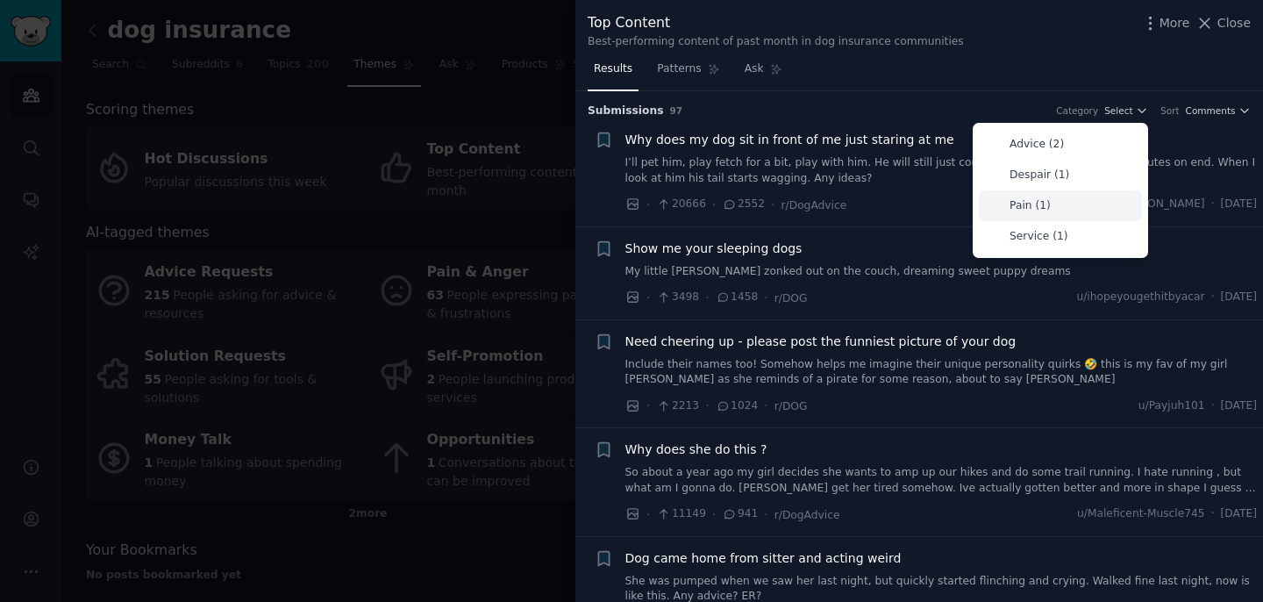
click at [1055, 213] on div "Pain (1)" at bounding box center [1060, 205] width 163 height 31
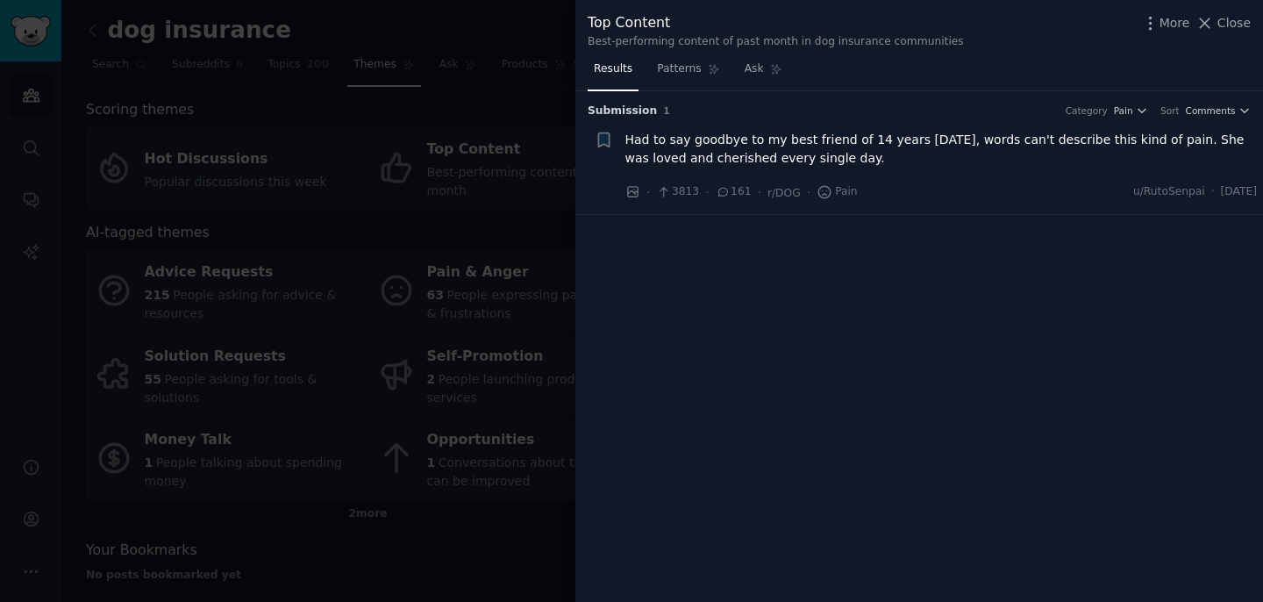
click at [882, 155] on span "Had to say goodbye to my best friend of 14 years yesterday, words can't describ…" at bounding box center [942, 149] width 633 height 37
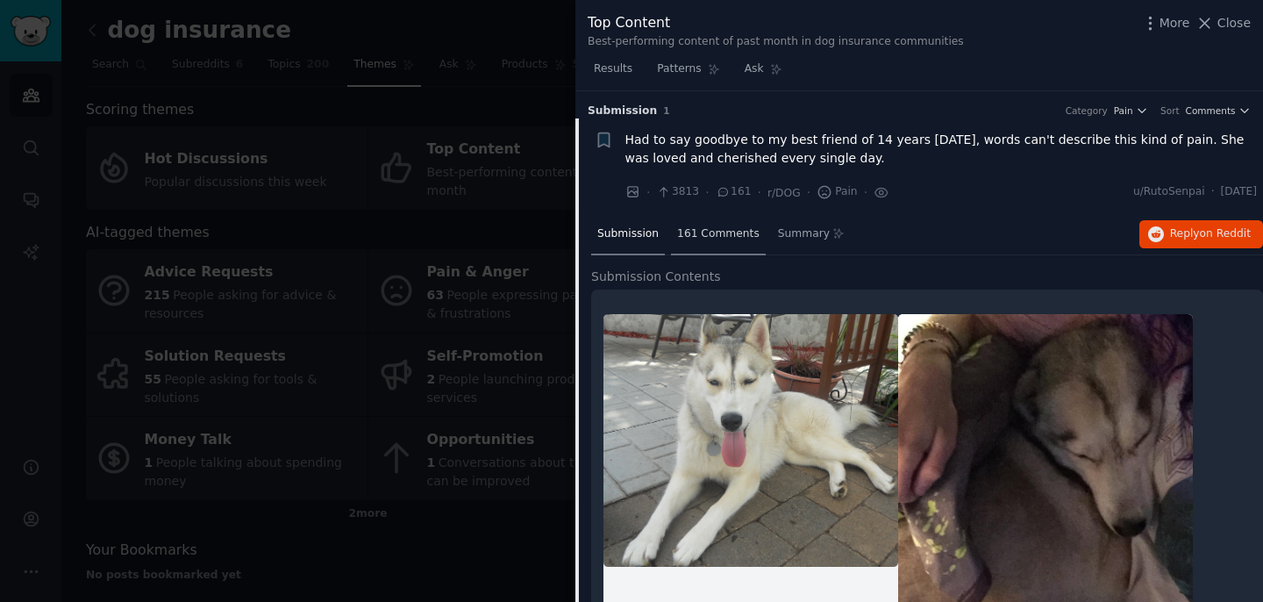
click at [733, 232] on span "161 Comments" at bounding box center [718, 234] width 82 height 16
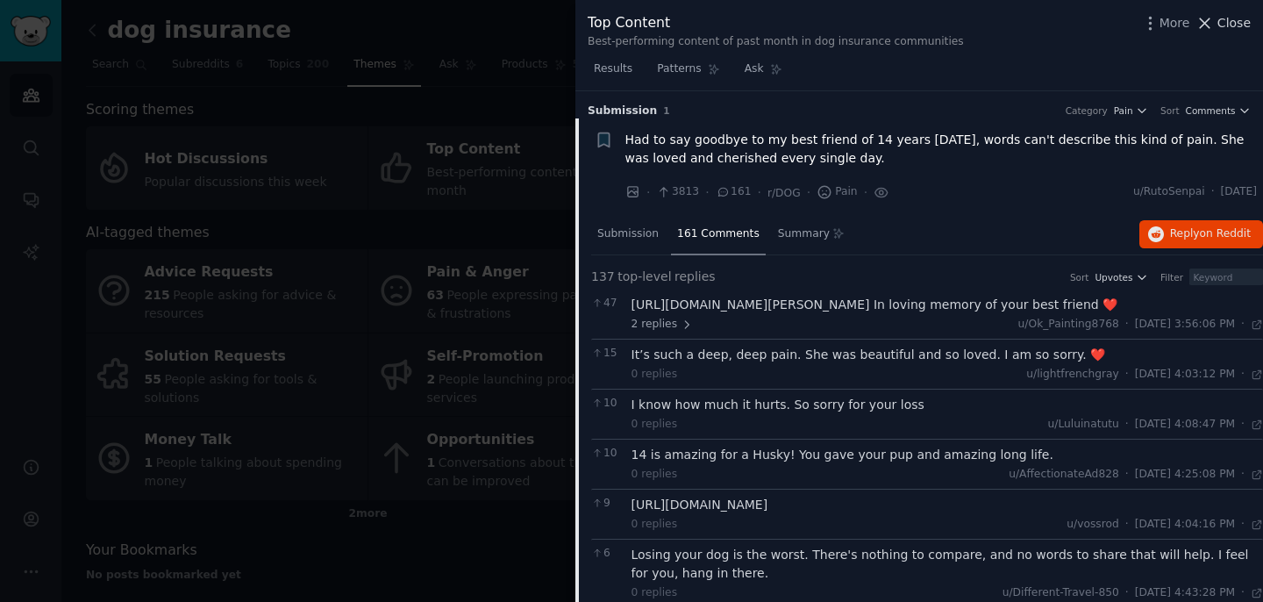
click at [1207, 26] on icon at bounding box center [1205, 23] width 18 height 18
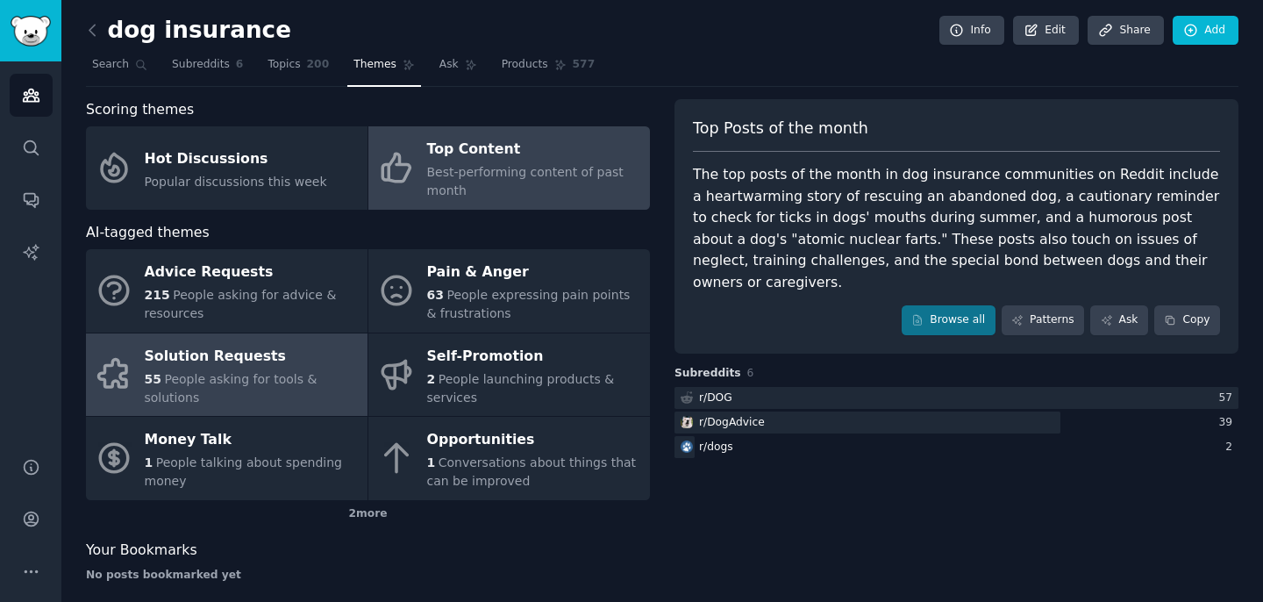
click at [254, 400] on div "55 People asking for tools & solutions" at bounding box center [252, 388] width 214 height 37
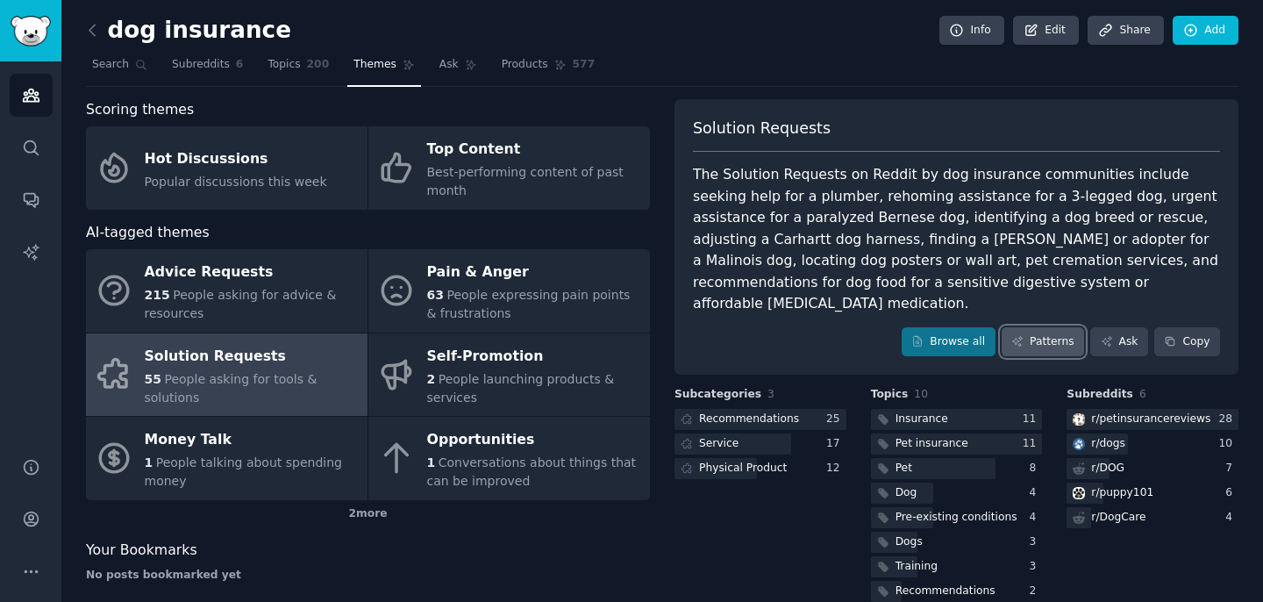
click at [1026, 327] on link "Patterns" at bounding box center [1043, 342] width 82 height 30
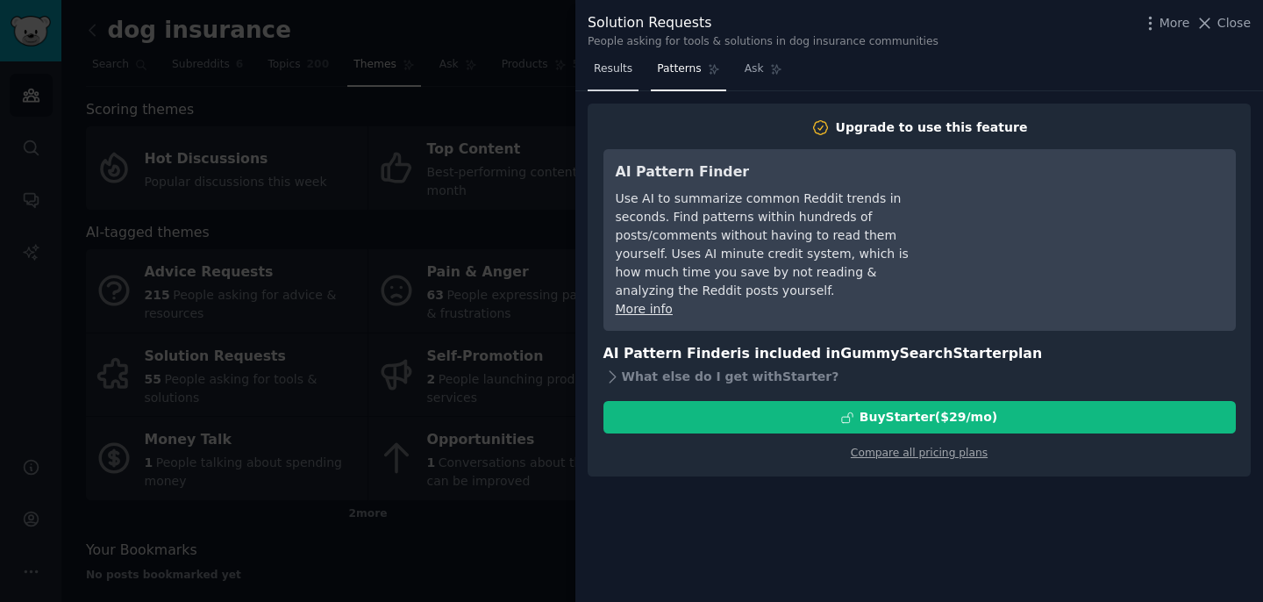
click at [622, 71] on span "Results" at bounding box center [613, 69] width 39 height 16
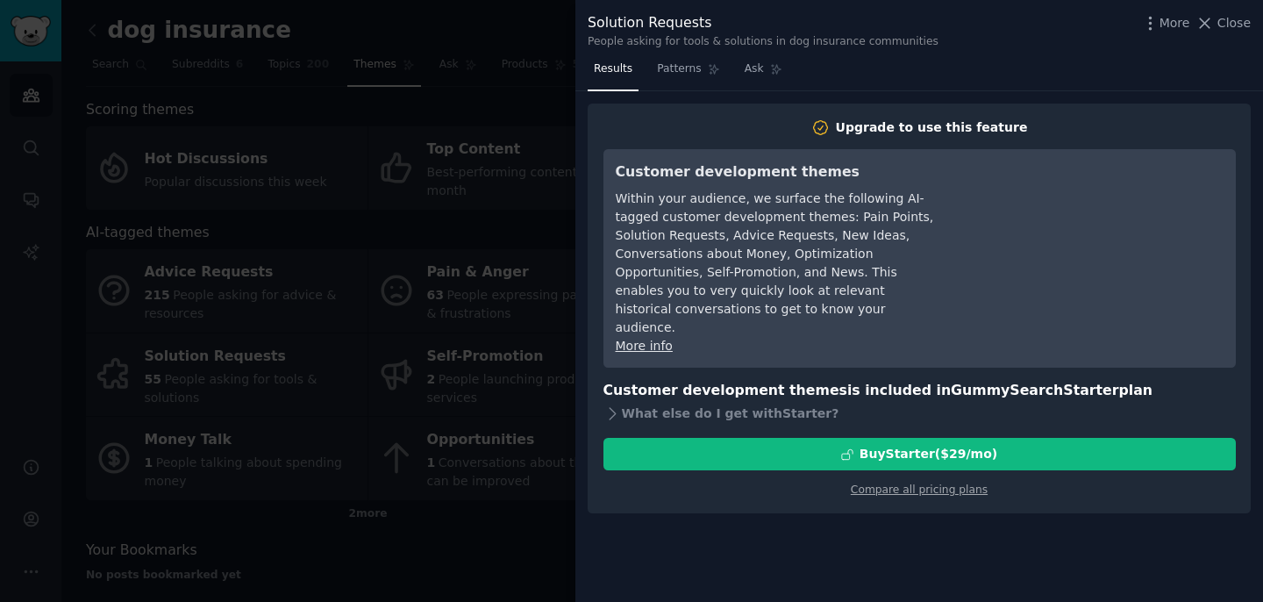
click at [610, 76] on link "Results" at bounding box center [613, 73] width 51 height 36
click at [1225, 29] on span "Close" at bounding box center [1234, 23] width 33 height 18
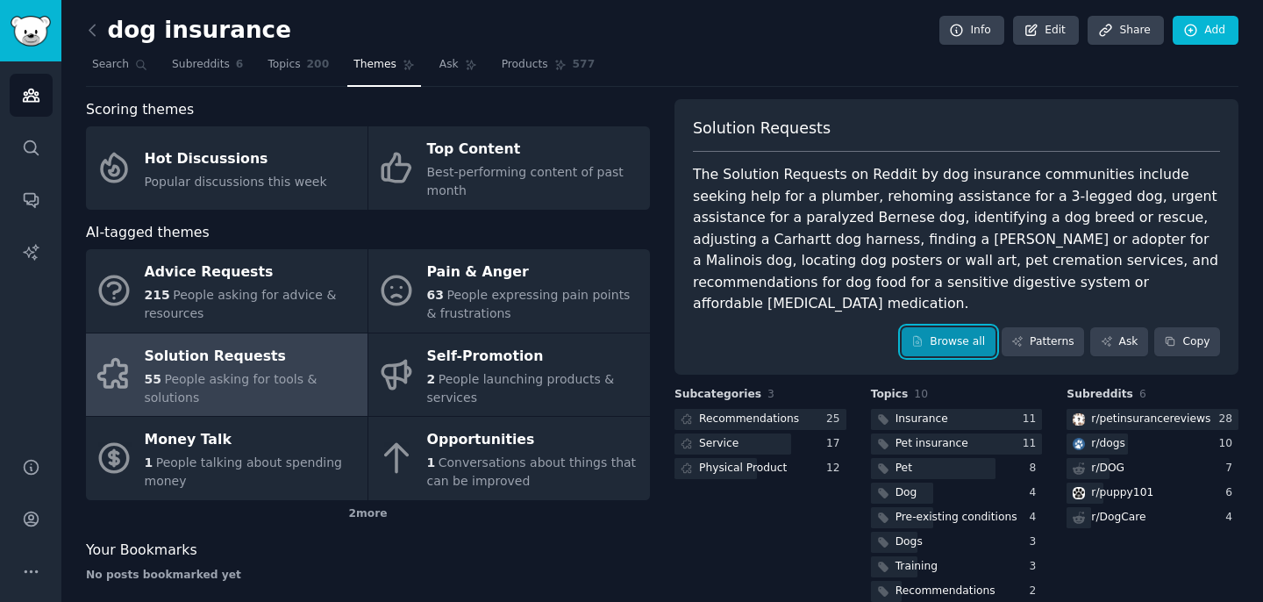
click at [967, 327] on link "Browse all" at bounding box center [949, 342] width 94 height 30
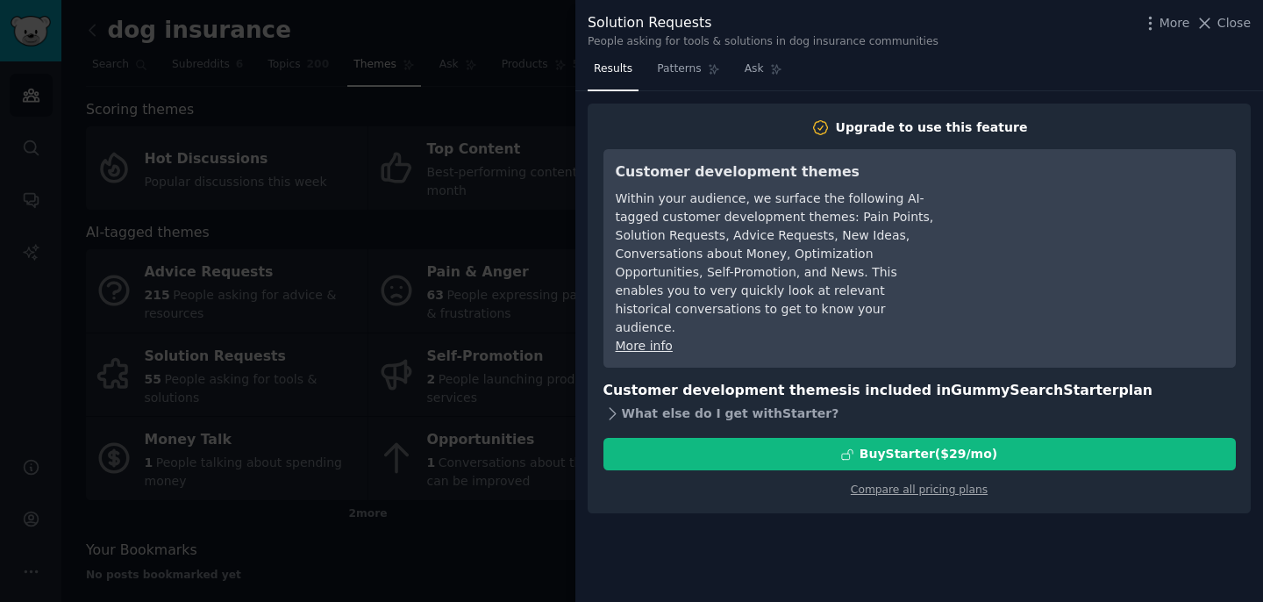
click at [619, 404] on icon at bounding box center [613, 413] width 18 height 18
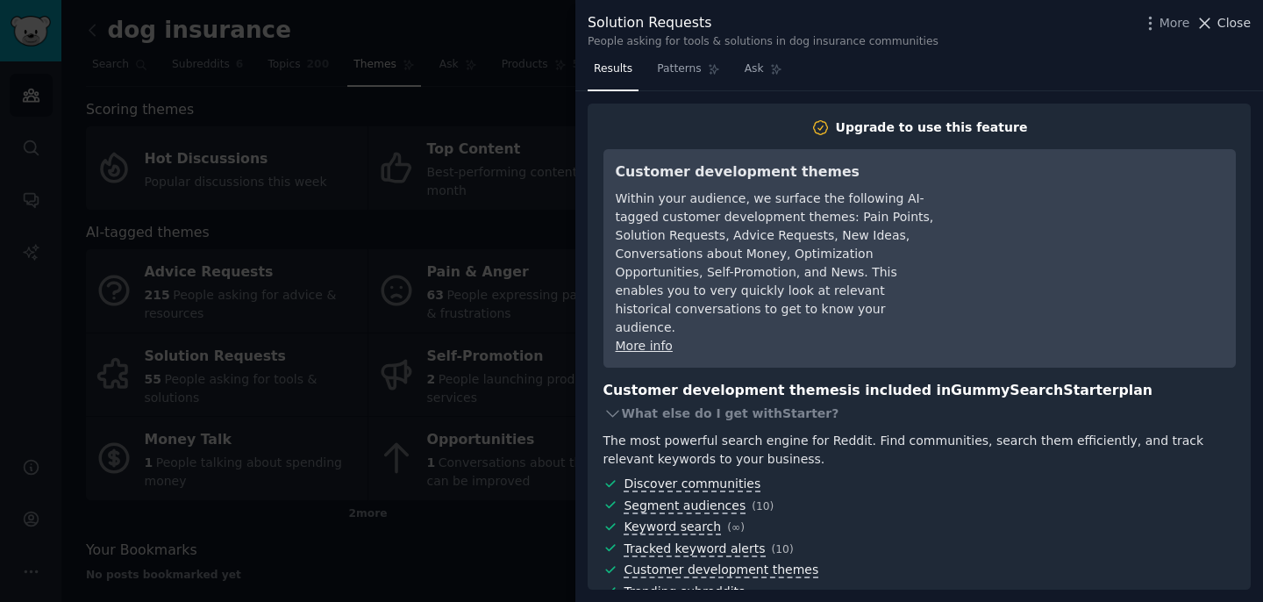
click at [1223, 28] on span "Close" at bounding box center [1234, 23] width 33 height 18
